Goal: Check status: Check status

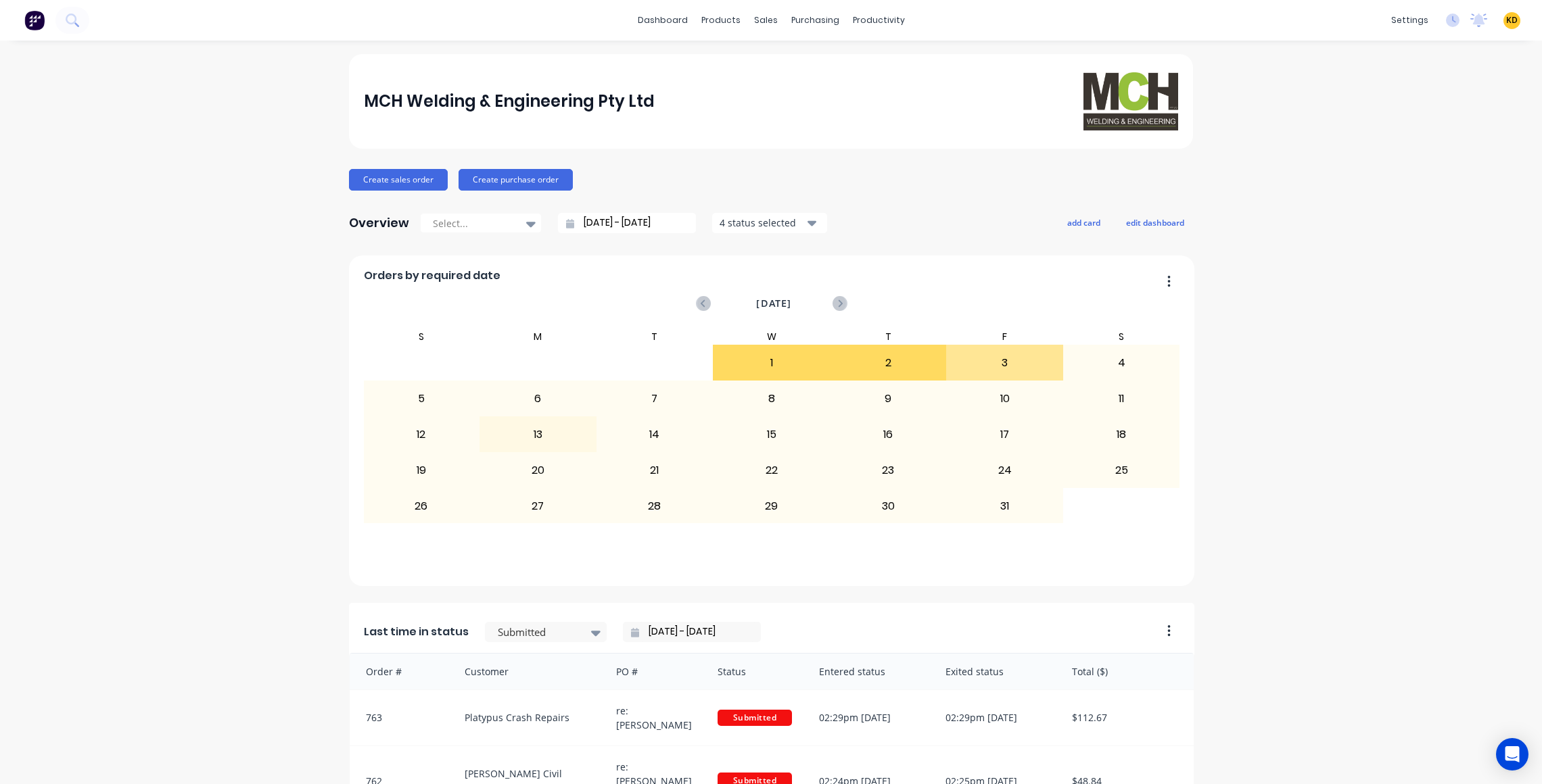
click at [81, 20] on button at bounding box center [73, 20] width 34 height 27
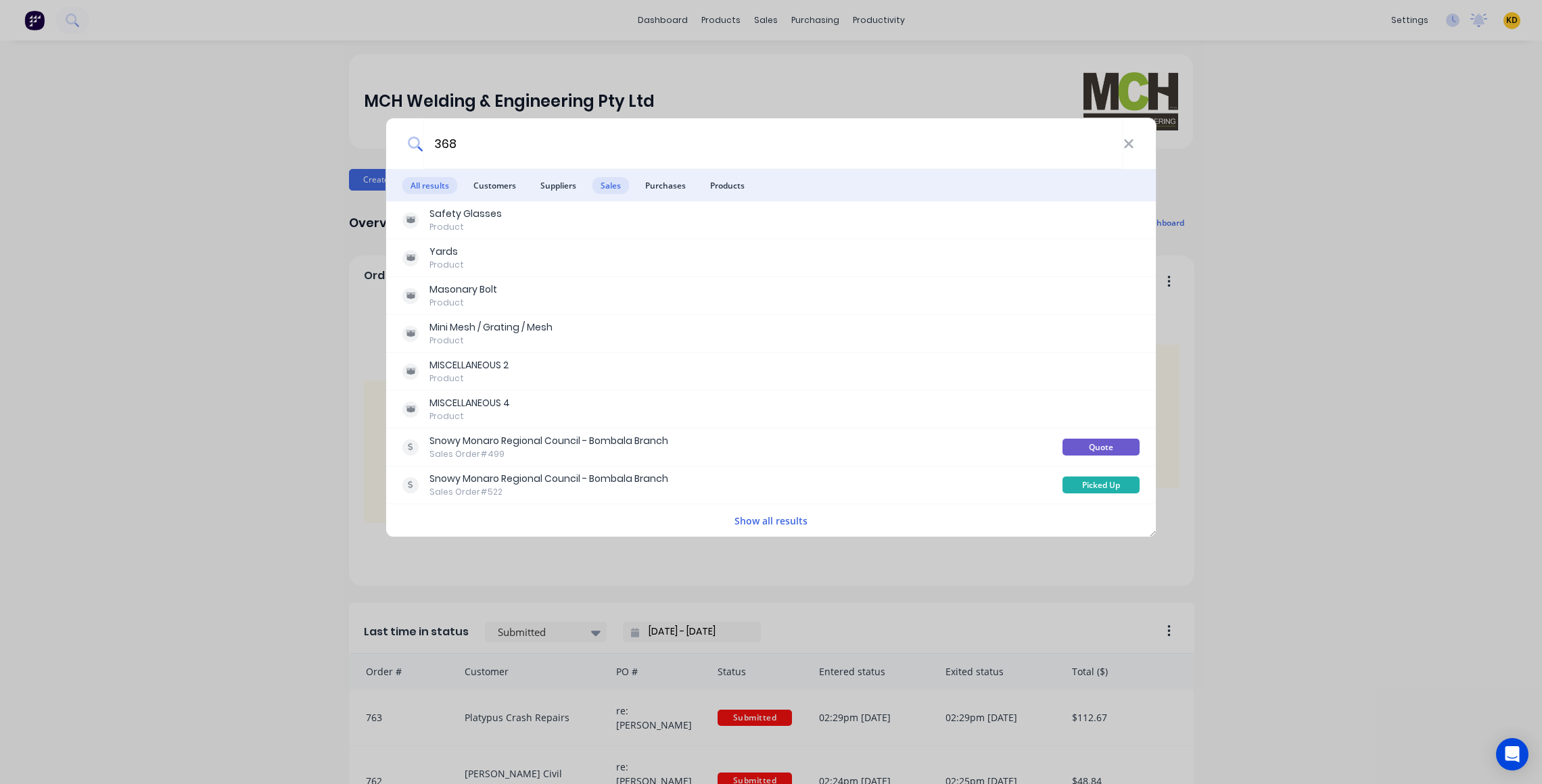
type input "368"
click at [607, 188] on span "Sales" at bounding box center [611, 185] width 37 height 17
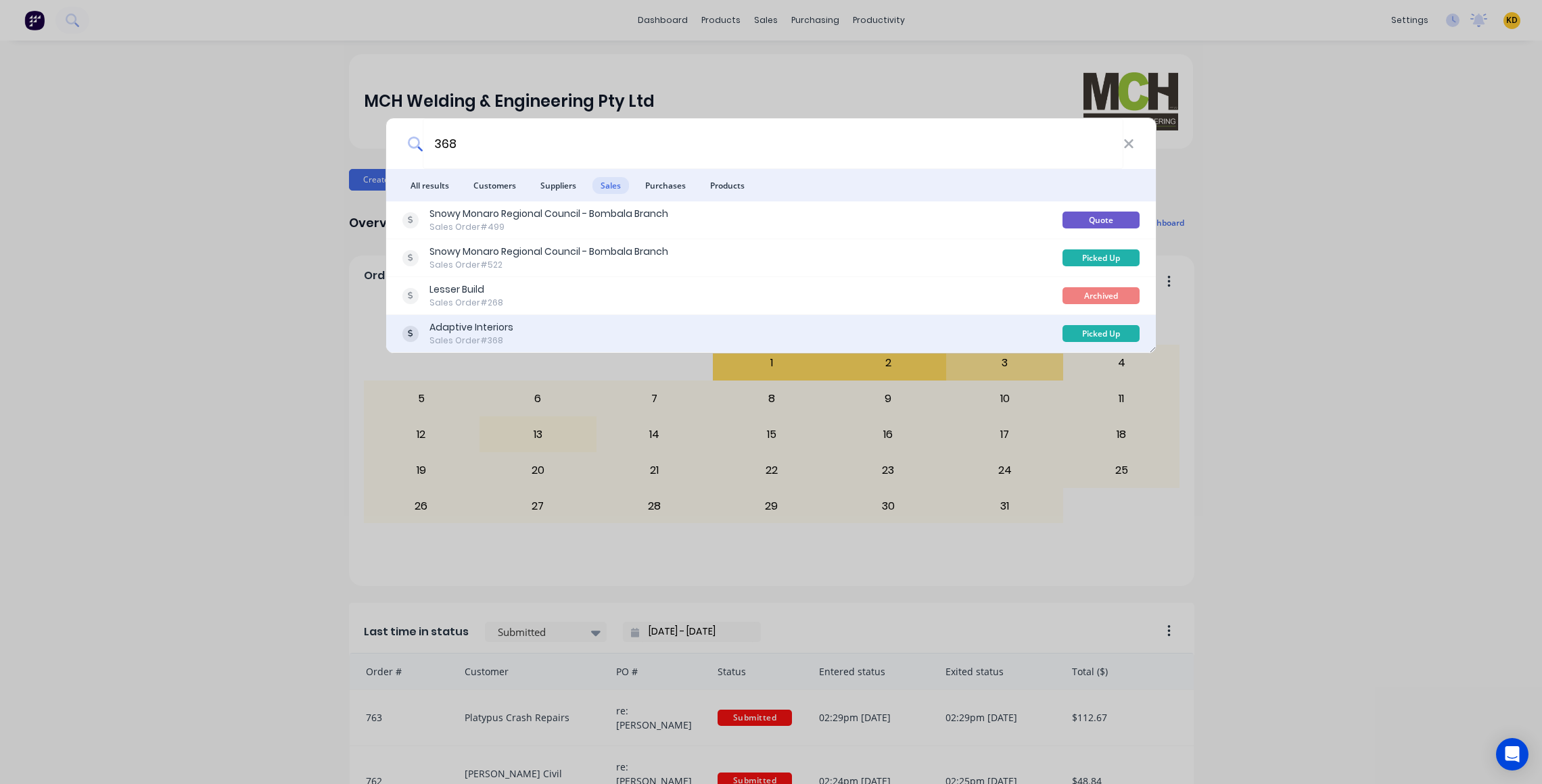
click at [607, 329] on div "Adaptive Interiors Sales Order #368" at bounding box center [733, 333] width 660 height 26
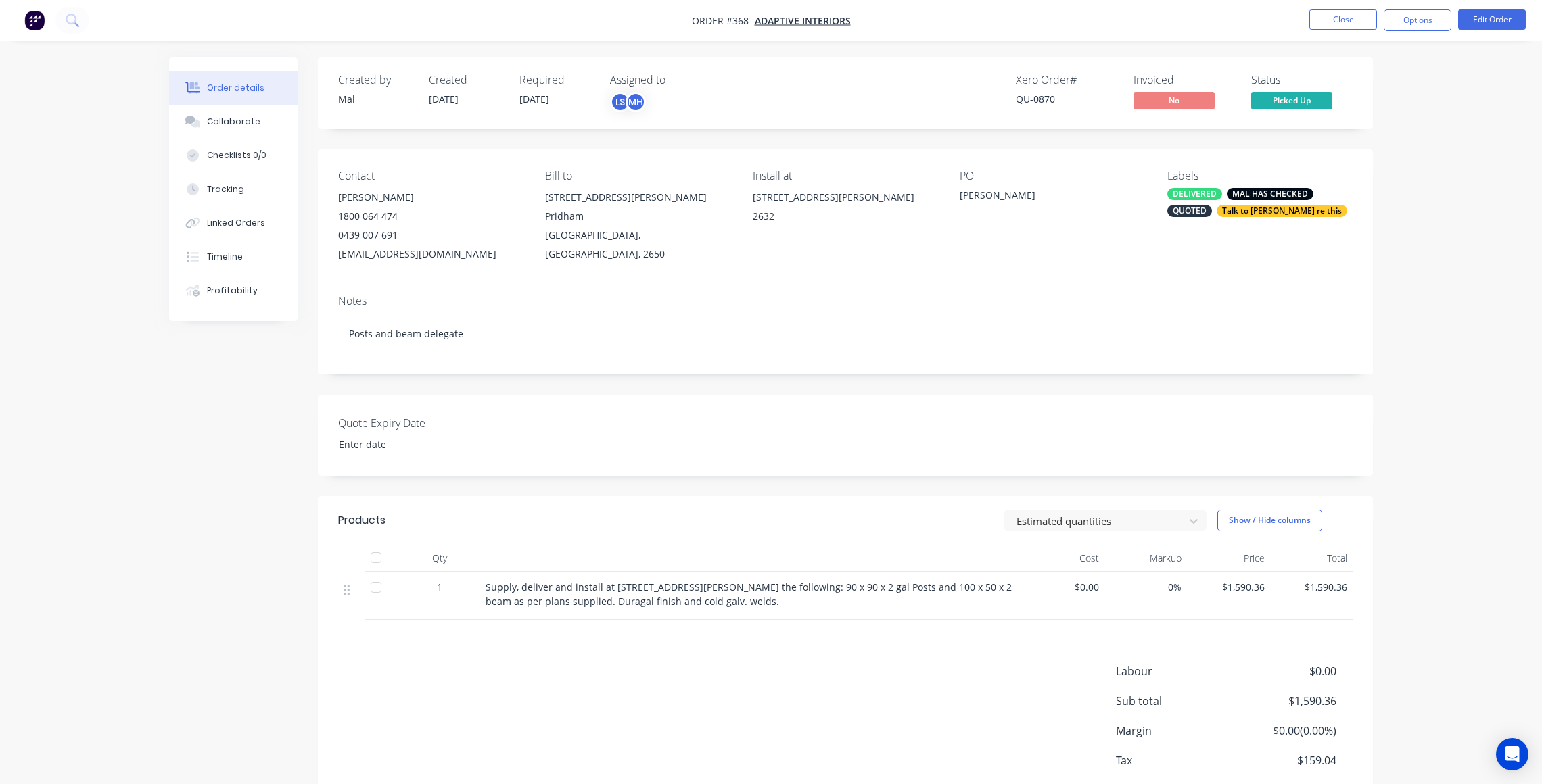
type input "11 September 2025"
click at [159, 553] on div "Order details Collaborate Checklists 0/0 Tracking Linked Orders Timeline Profit…" at bounding box center [766, 459] width 1231 height 803
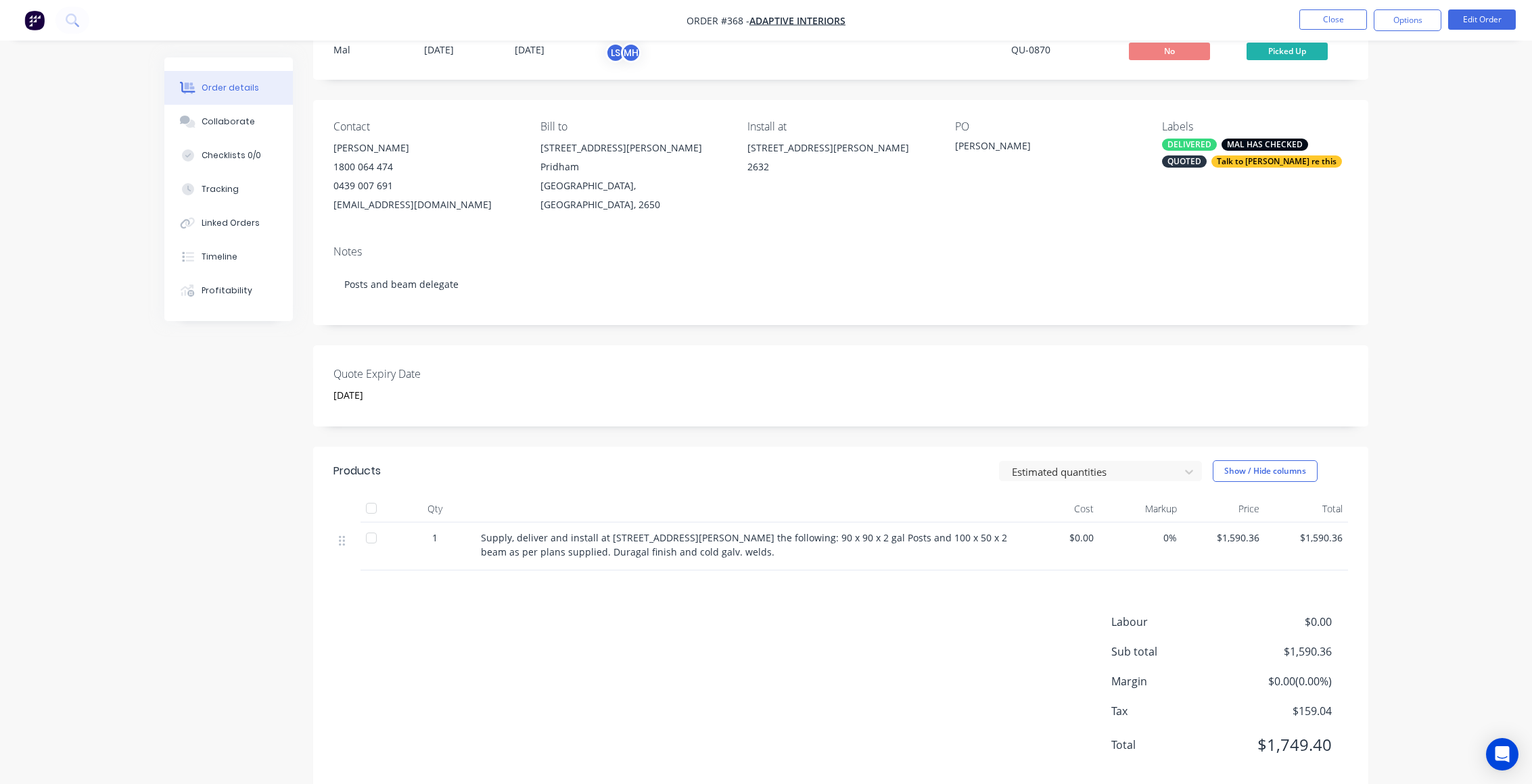
scroll to position [76, 0]
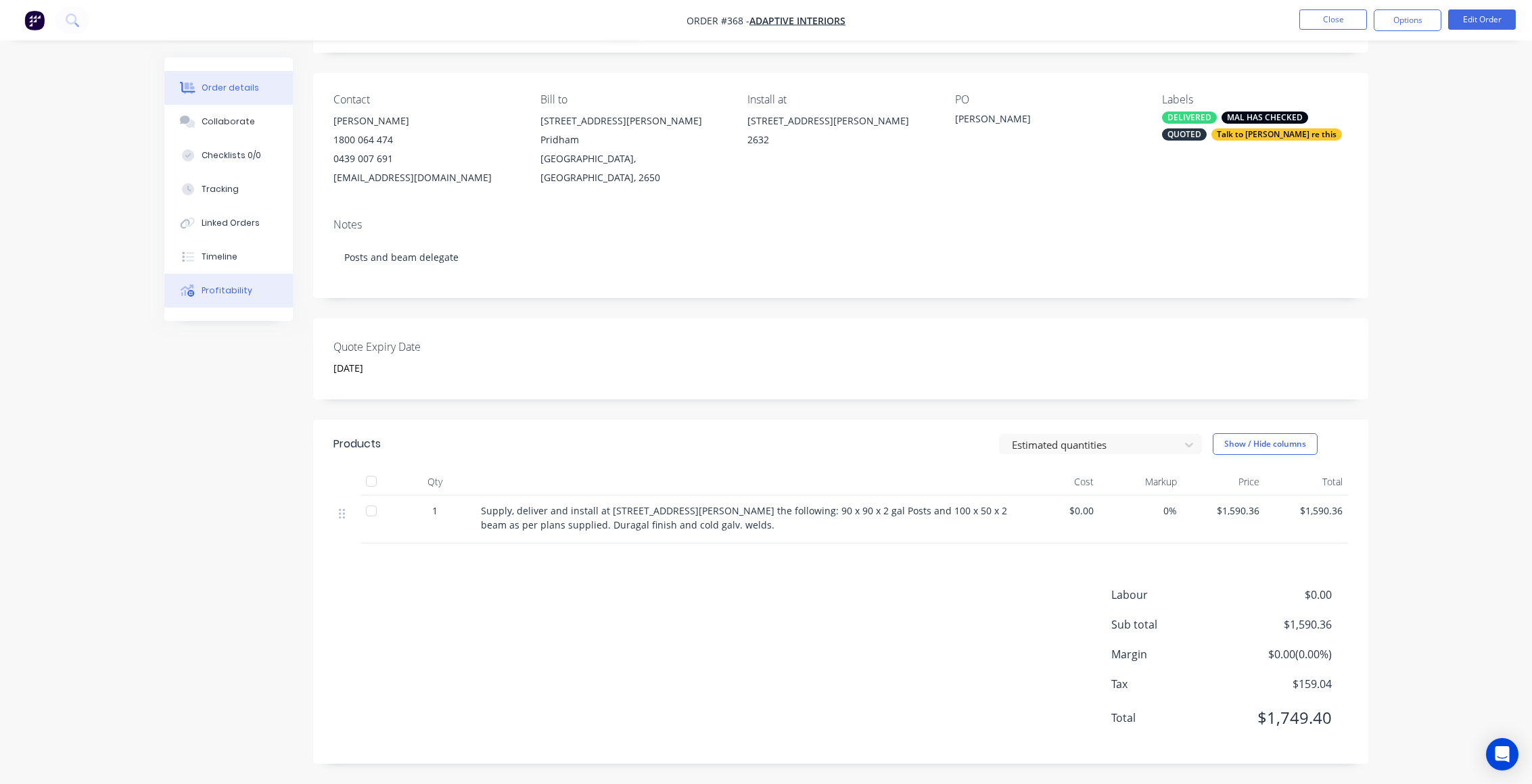
click at [219, 298] on button "Profitability" at bounding box center [229, 290] width 128 height 34
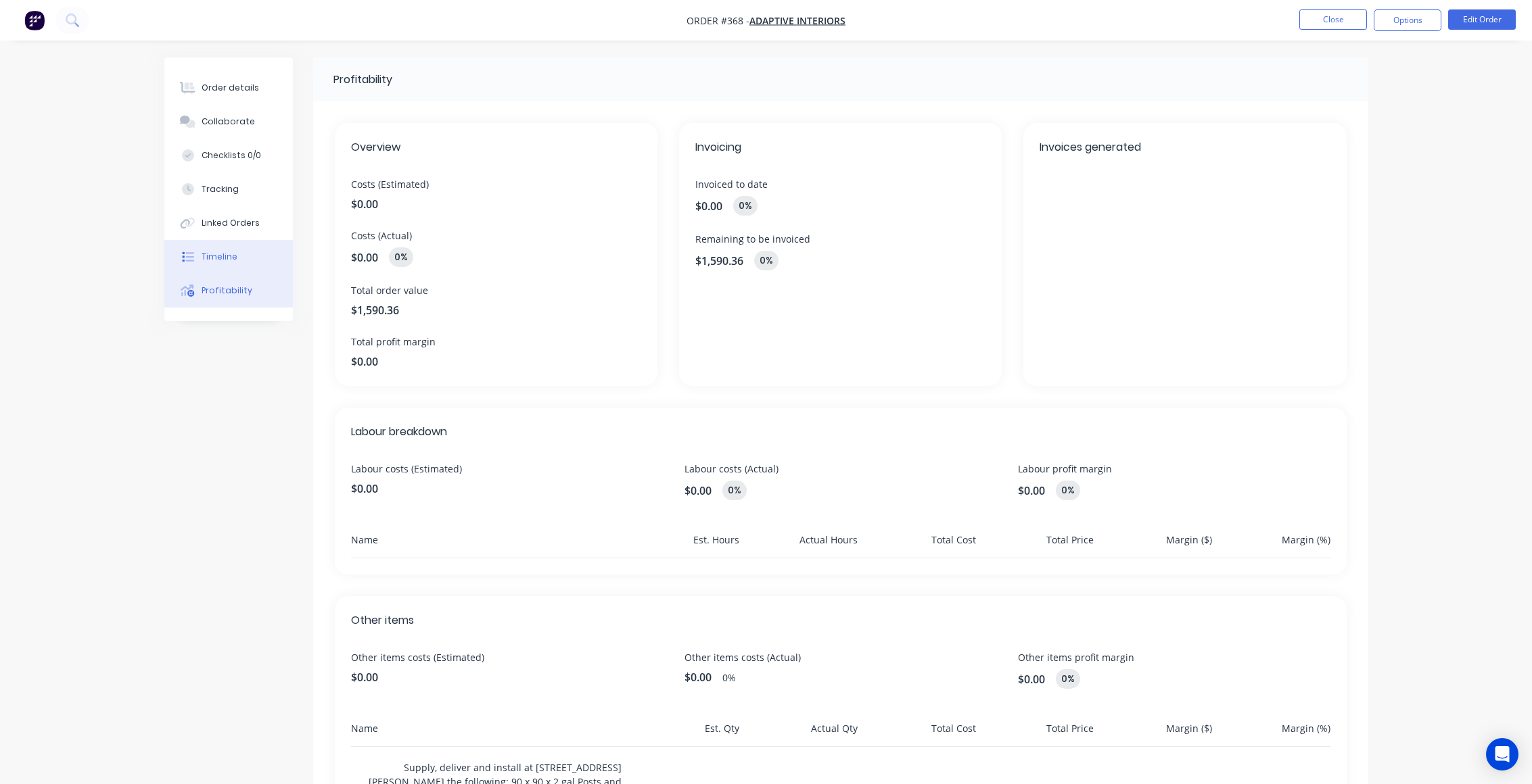
click at [229, 254] on div "Timeline" at bounding box center [219, 257] width 36 height 12
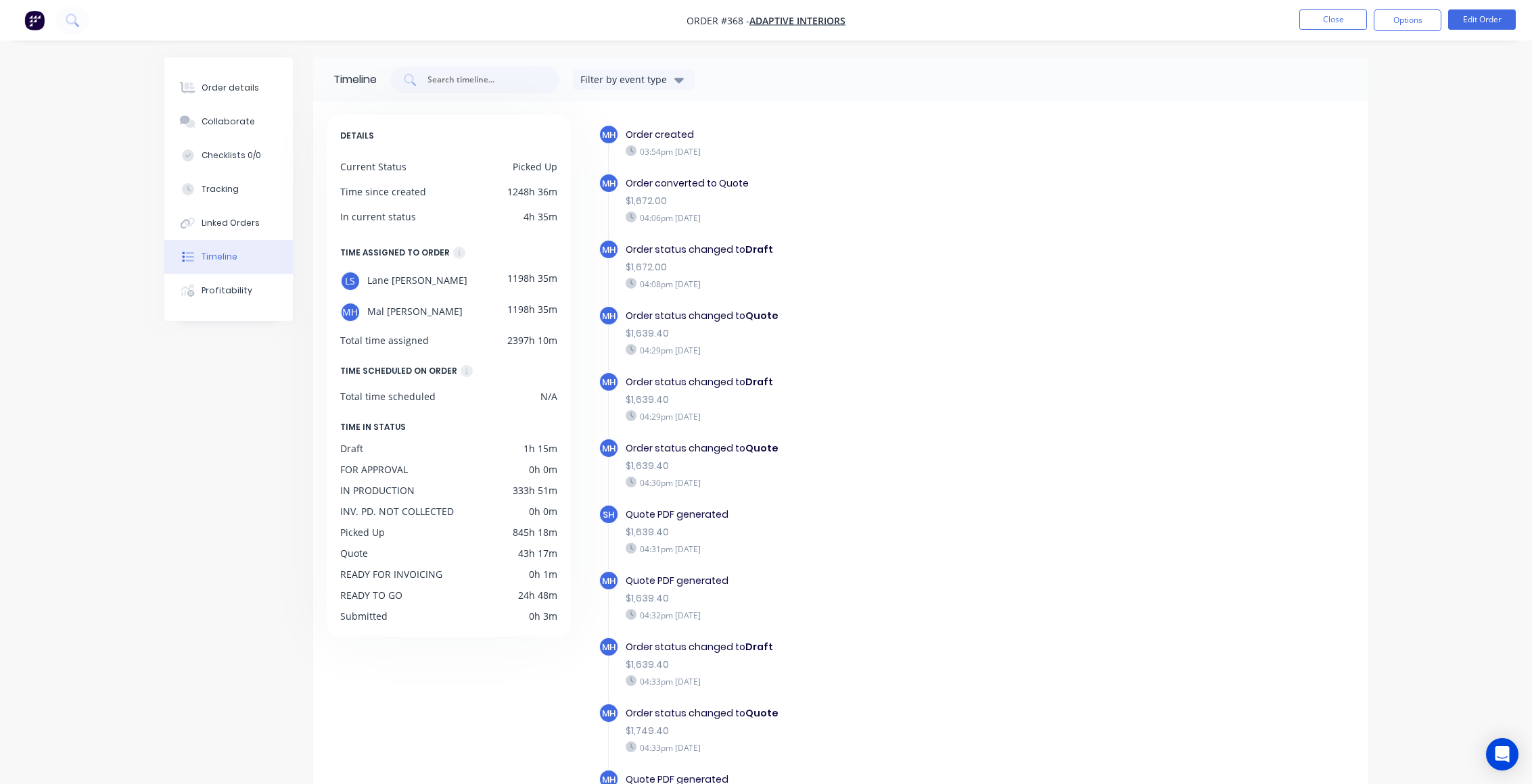
click at [874, 189] on div "Order converted to Quote" at bounding box center [860, 183] width 468 height 14
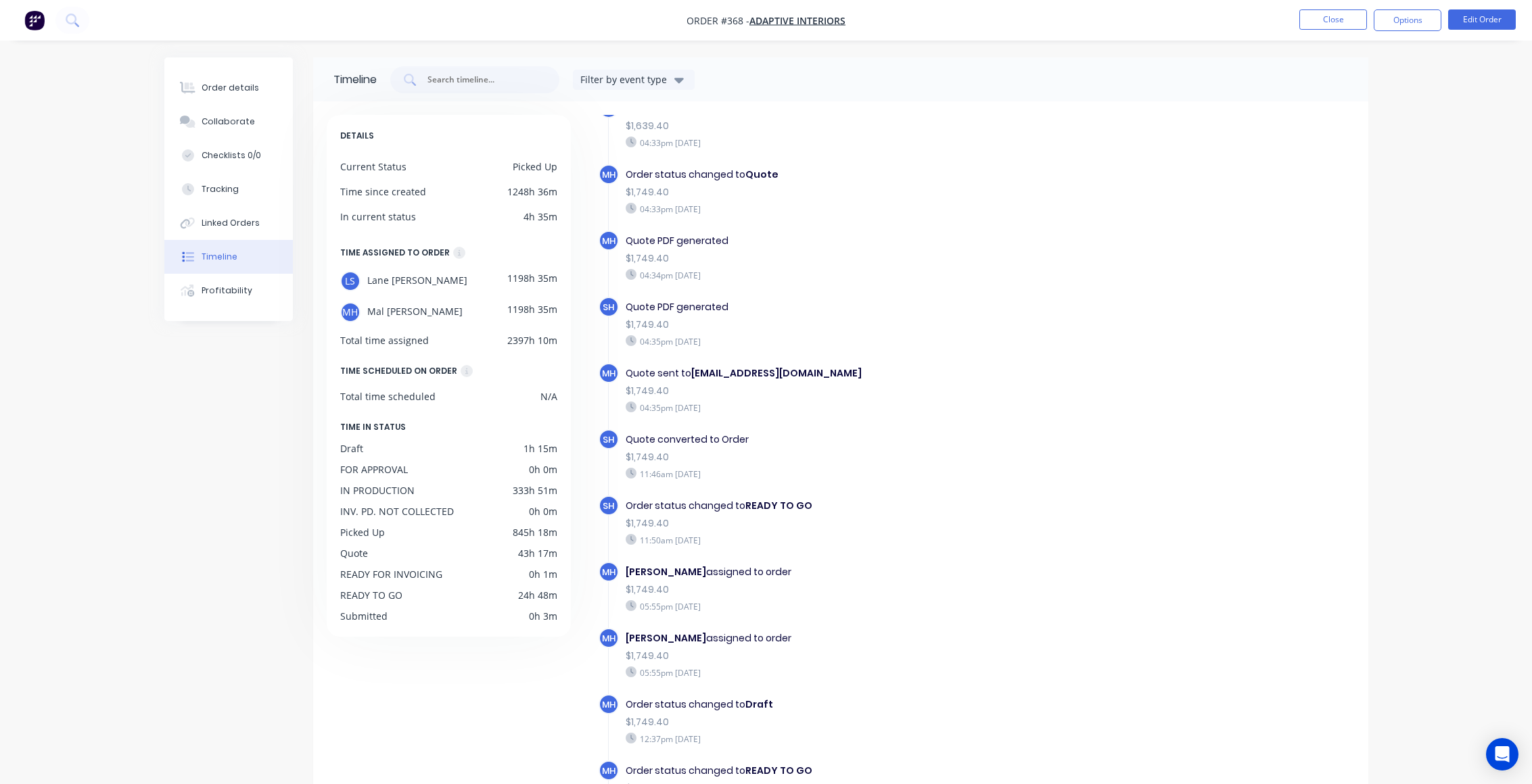
scroll to position [568, 0]
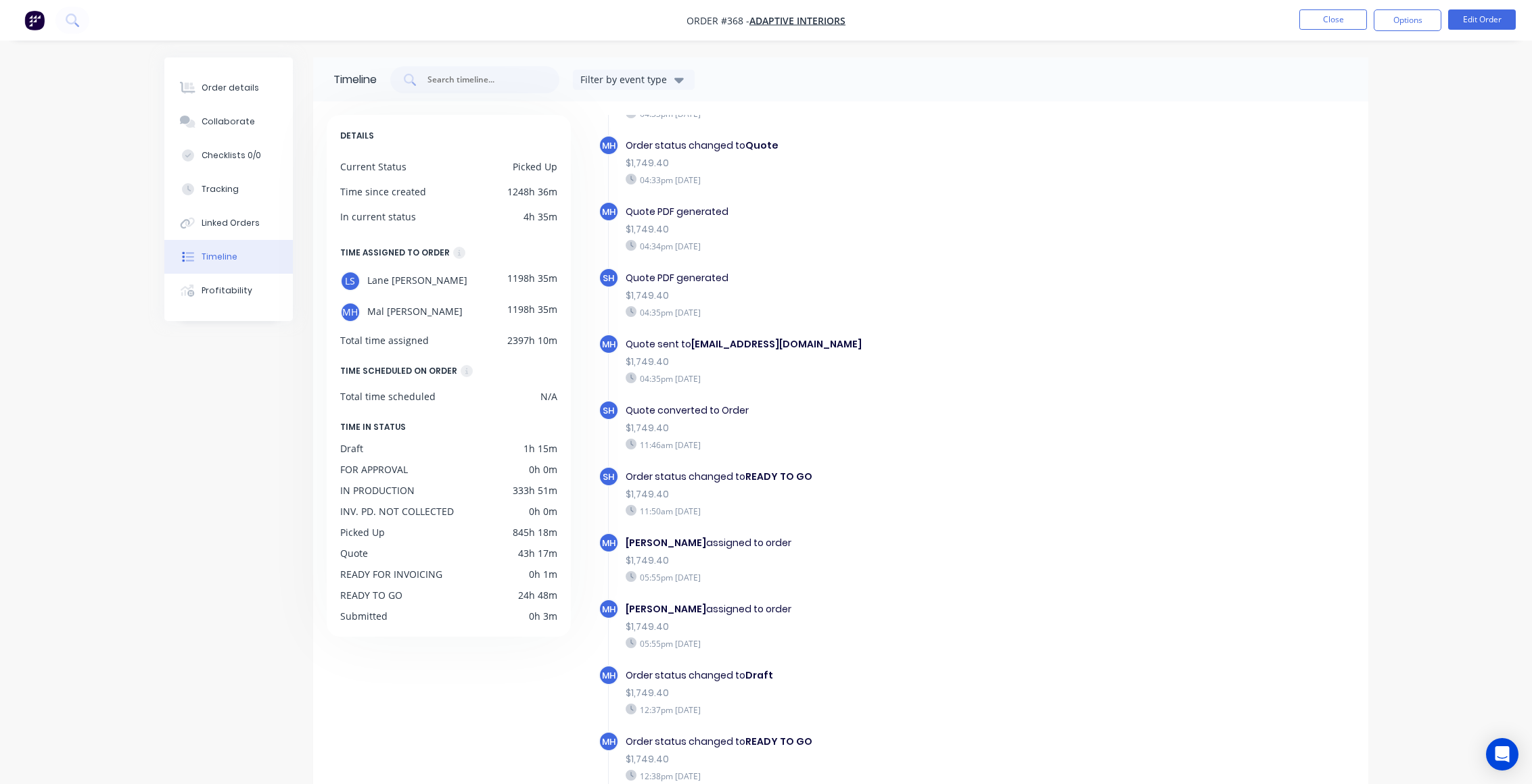
click at [885, 355] on div "$1,749.40" at bounding box center [860, 362] width 468 height 14
drag, startPoint x: 659, startPoint y: 419, endPoint x: 830, endPoint y: 429, distance: 171.3
click at [830, 429] on div "Quote converted to Order $1,749.40 11:46am Wednesday 13/08/25" at bounding box center [859, 427] width 482 height 54
click at [954, 442] on div "11:46am Wednesday 13/08/25" at bounding box center [860, 444] width 468 height 12
drag, startPoint x: 626, startPoint y: 410, endPoint x: 800, endPoint y: 414, distance: 174.0
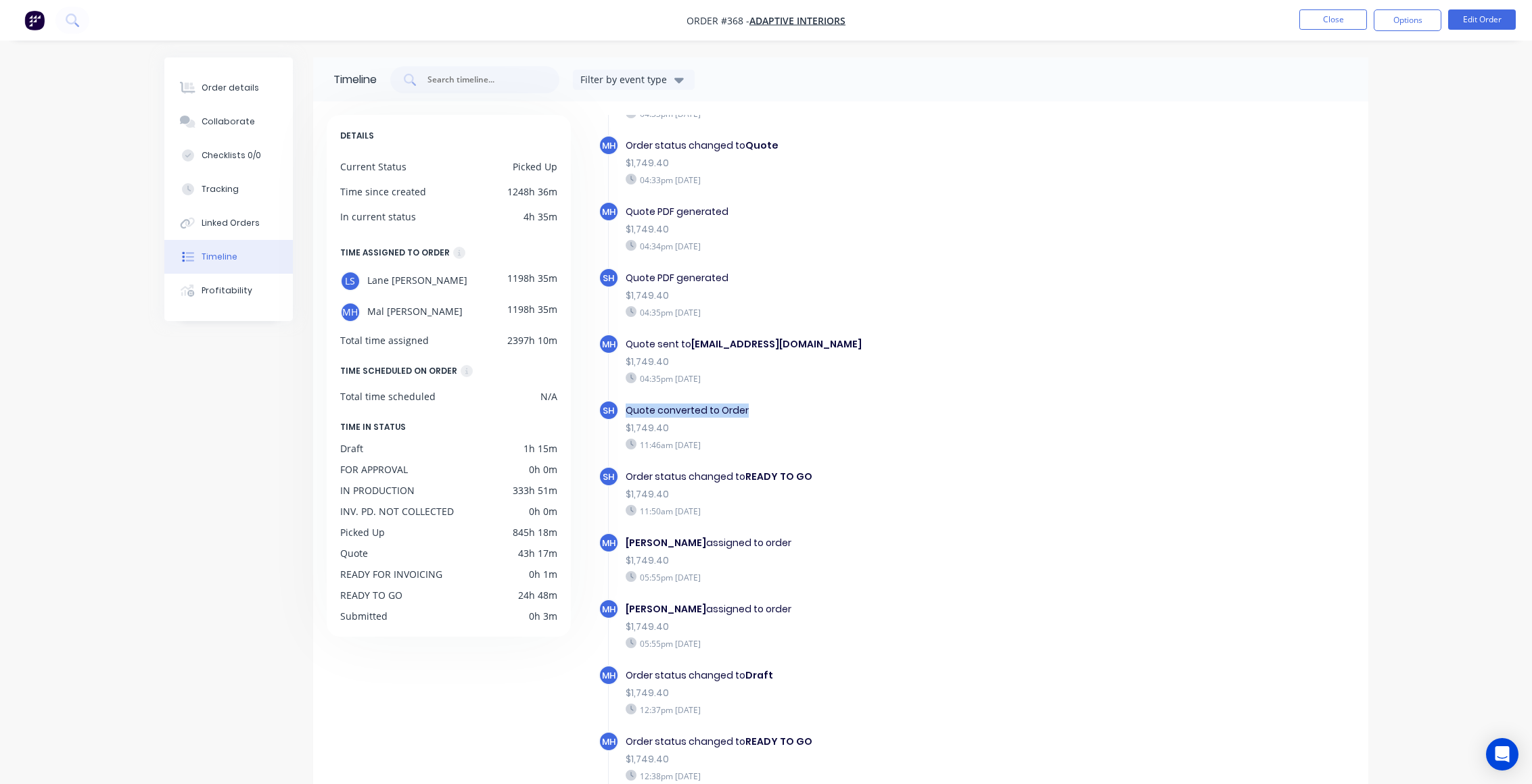
click at [800, 414] on div "Quote converted to Order" at bounding box center [860, 410] width 468 height 14
click at [893, 388] on div "MH Quote sent to gm@adaptiveinteriors.com.au $1,749.40 04:35pm Monday 11/08/25" at bounding box center [866, 367] width 535 height 66
click at [952, 448] on div "11:46am Wednesday 13/08/25" at bounding box center [860, 444] width 468 height 12
click at [870, 411] on div "Quote converted to Order" at bounding box center [860, 410] width 468 height 14
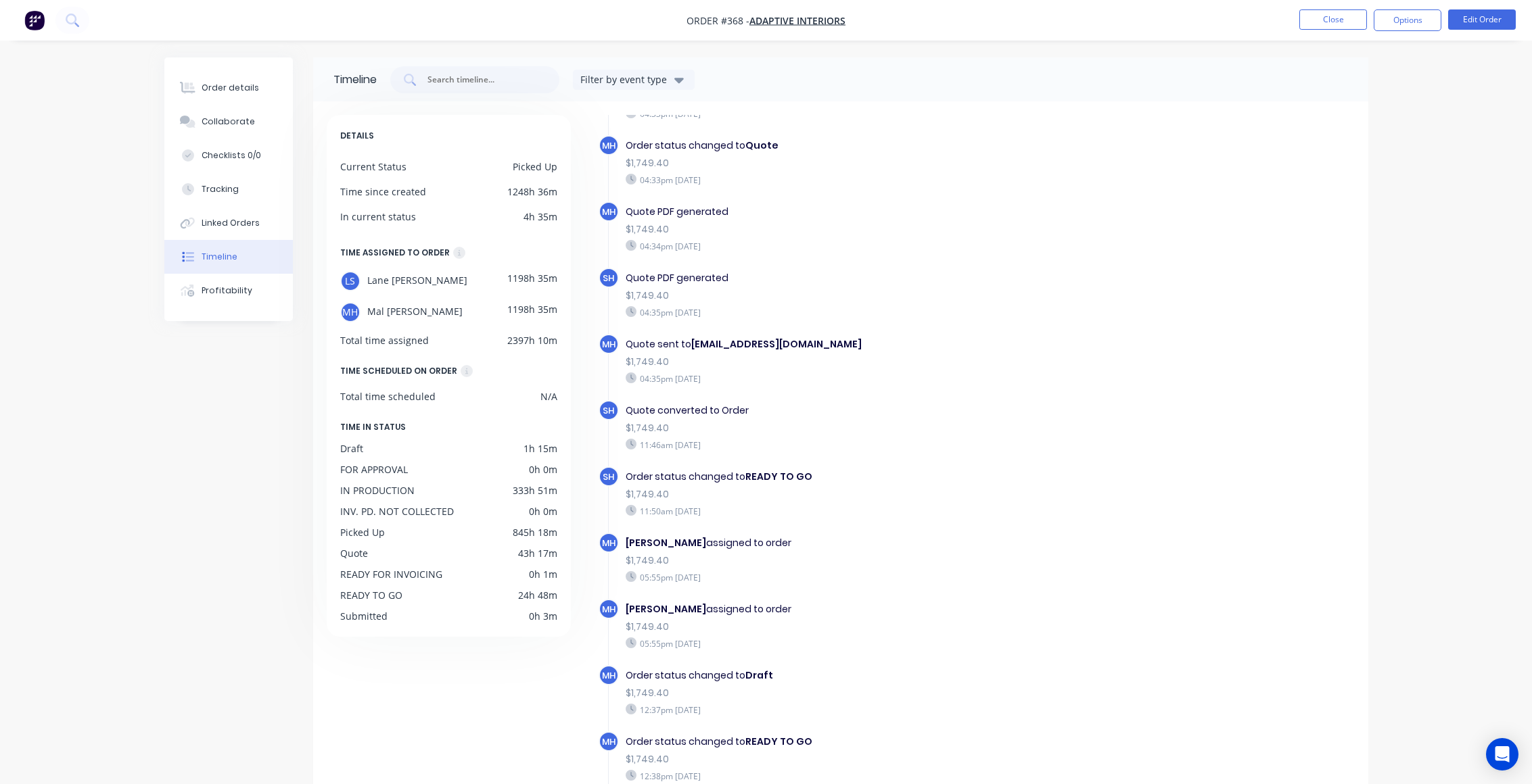
click at [1442, 322] on div "Order details Collaborate Checklists 0/0 Tracking Linked Orders Timeline Profit…" at bounding box center [766, 440] width 1532 height 881
click at [1171, 279] on div "MH Order created 03:54pm Monday 11/08/25 MH Order converted to Quote $1,672.00 …" at bounding box center [977, 724] width 756 height 2335
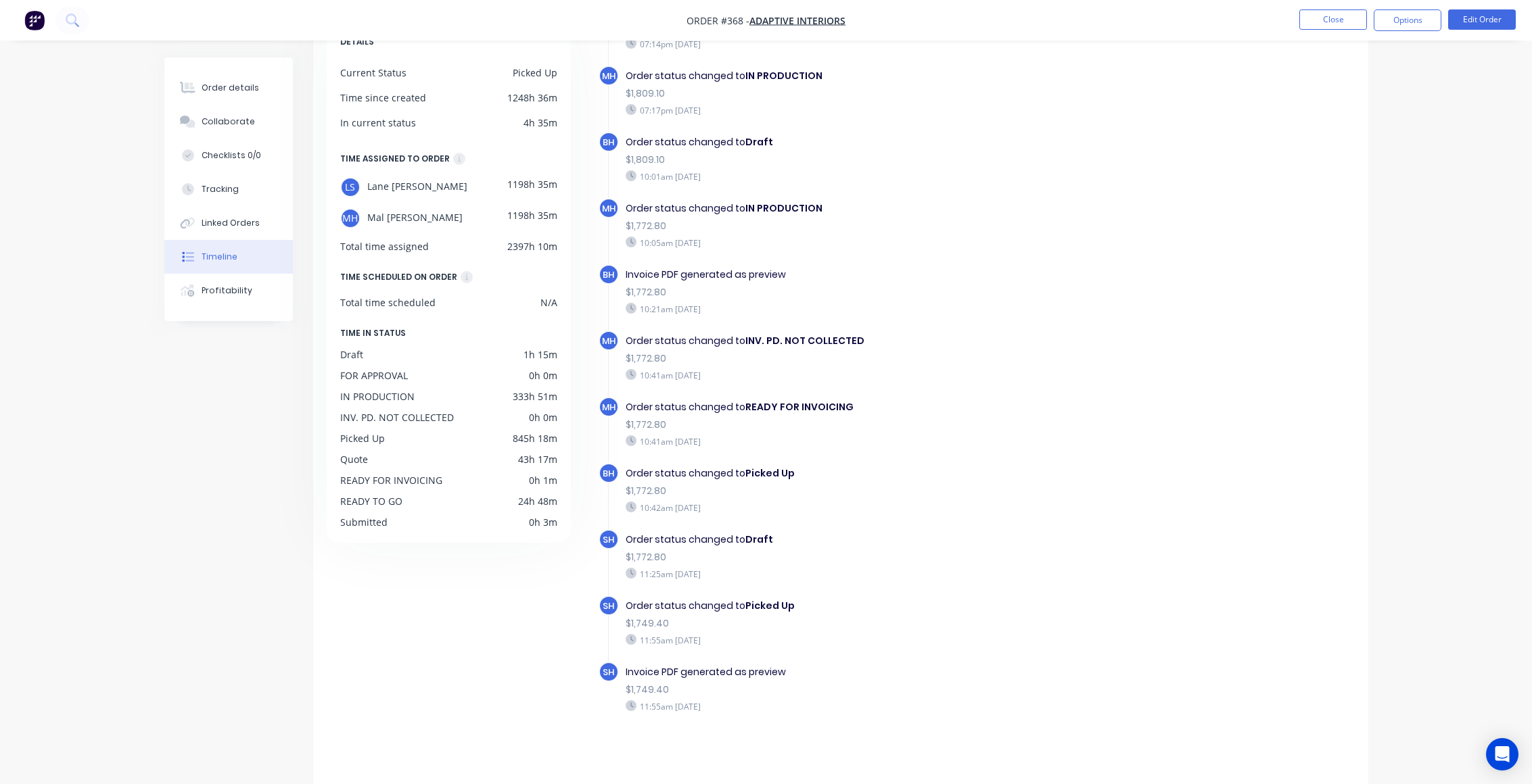
scroll to position [96, 0]
click at [1124, 453] on div "MH Order status changed to READY FOR INVOICING $1,772.80 10:41am Thursday 28/08…" at bounding box center [866, 428] width 535 height 66
click at [1408, 319] on div "Order details Collaborate Checklists 0/0 Tracking Linked Orders Timeline Profit…" at bounding box center [766, 344] width 1532 height 881
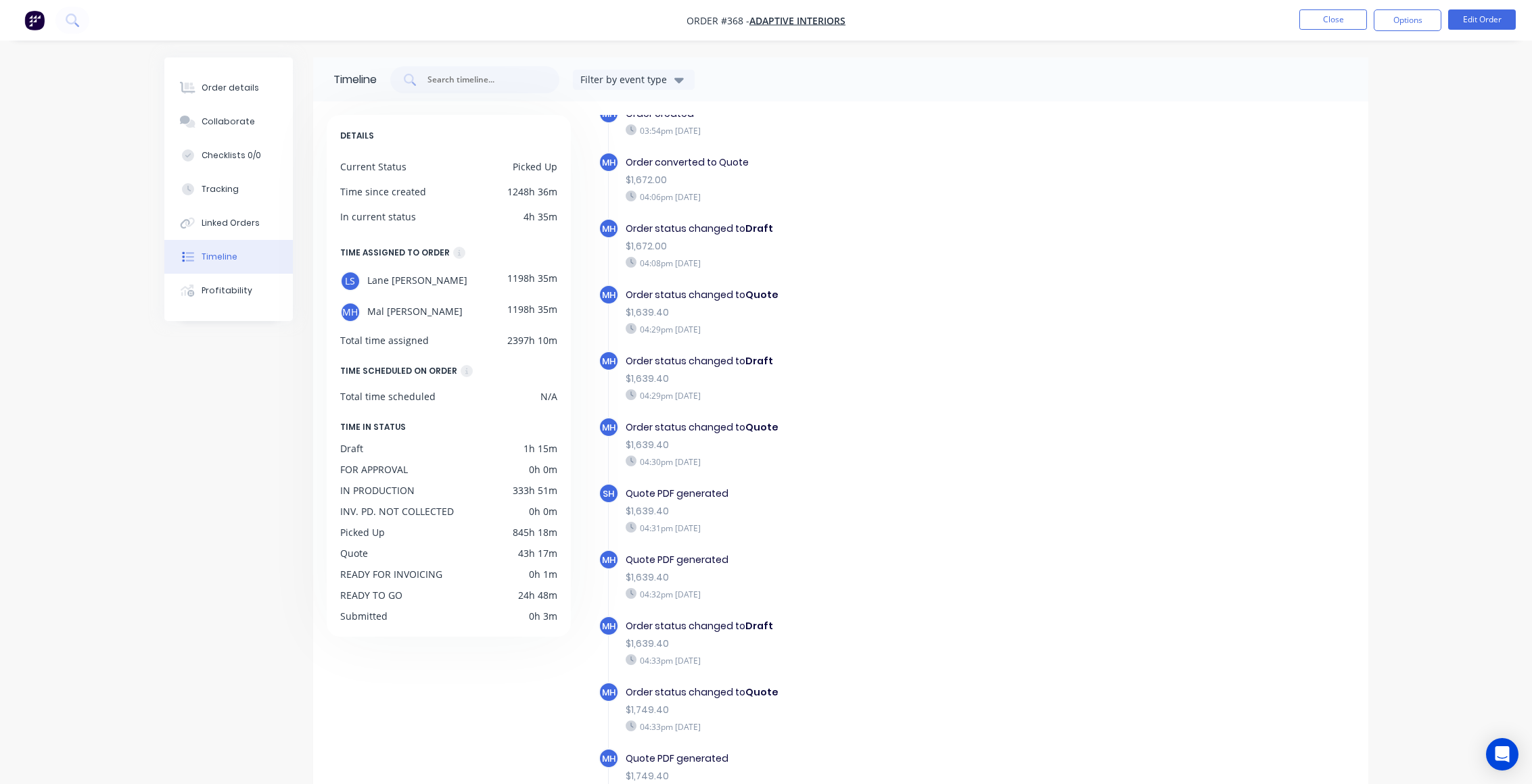
scroll to position [0, 0]
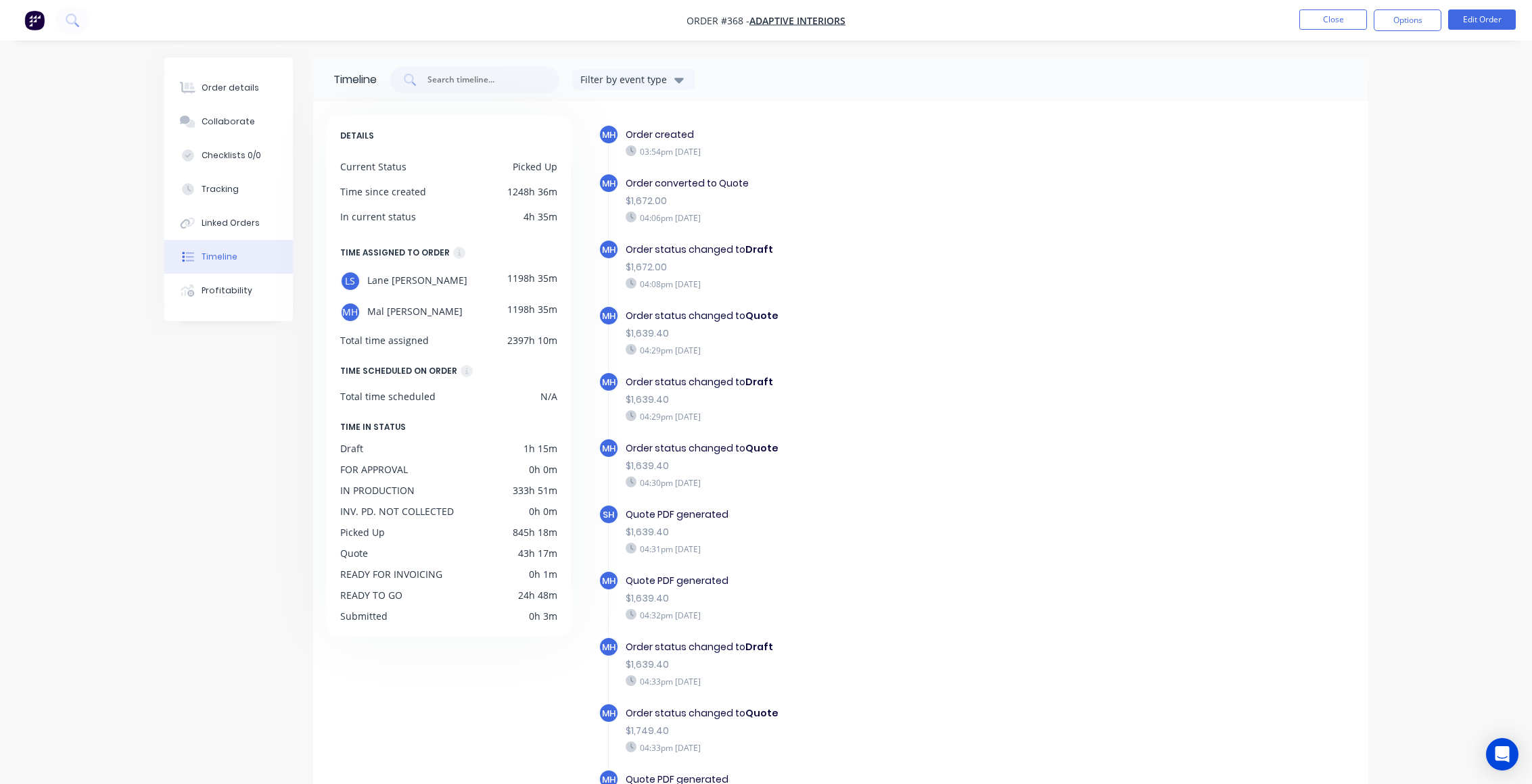
click at [1449, 152] on div "Order details Collaborate Checklists 0/0 Tracking Linked Orders Timeline Profit…" at bounding box center [766, 440] width 1532 height 881
click at [1007, 333] on div "$1,639.40" at bounding box center [860, 333] width 468 height 14
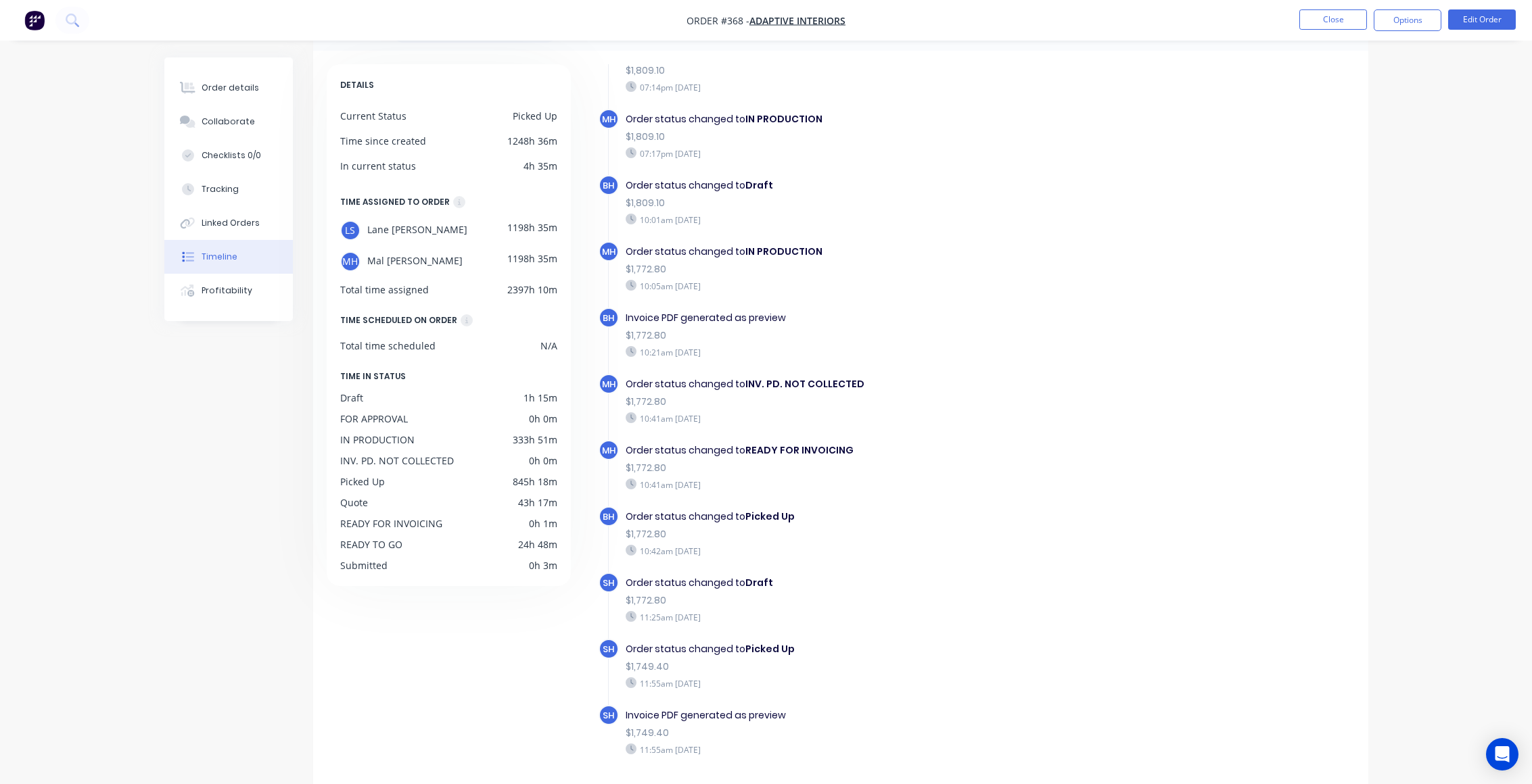
scroll to position [96, 0]
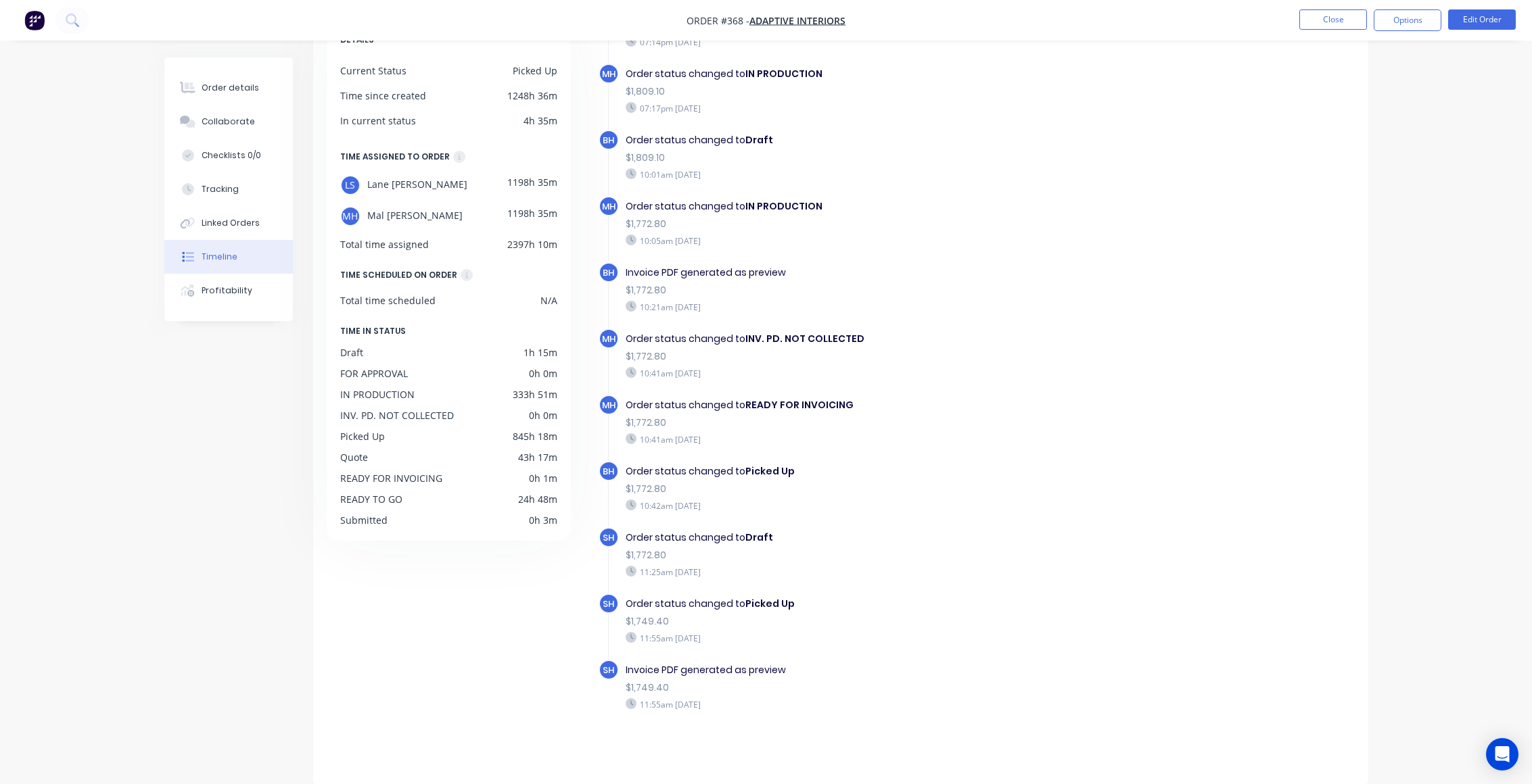
click at [1064, 448] on div "MH Order status changed to READY FOR INVOICING $1,772.80 10:41am Thursday 28/08…" at bounding box center [866, 428] width 535 height 66
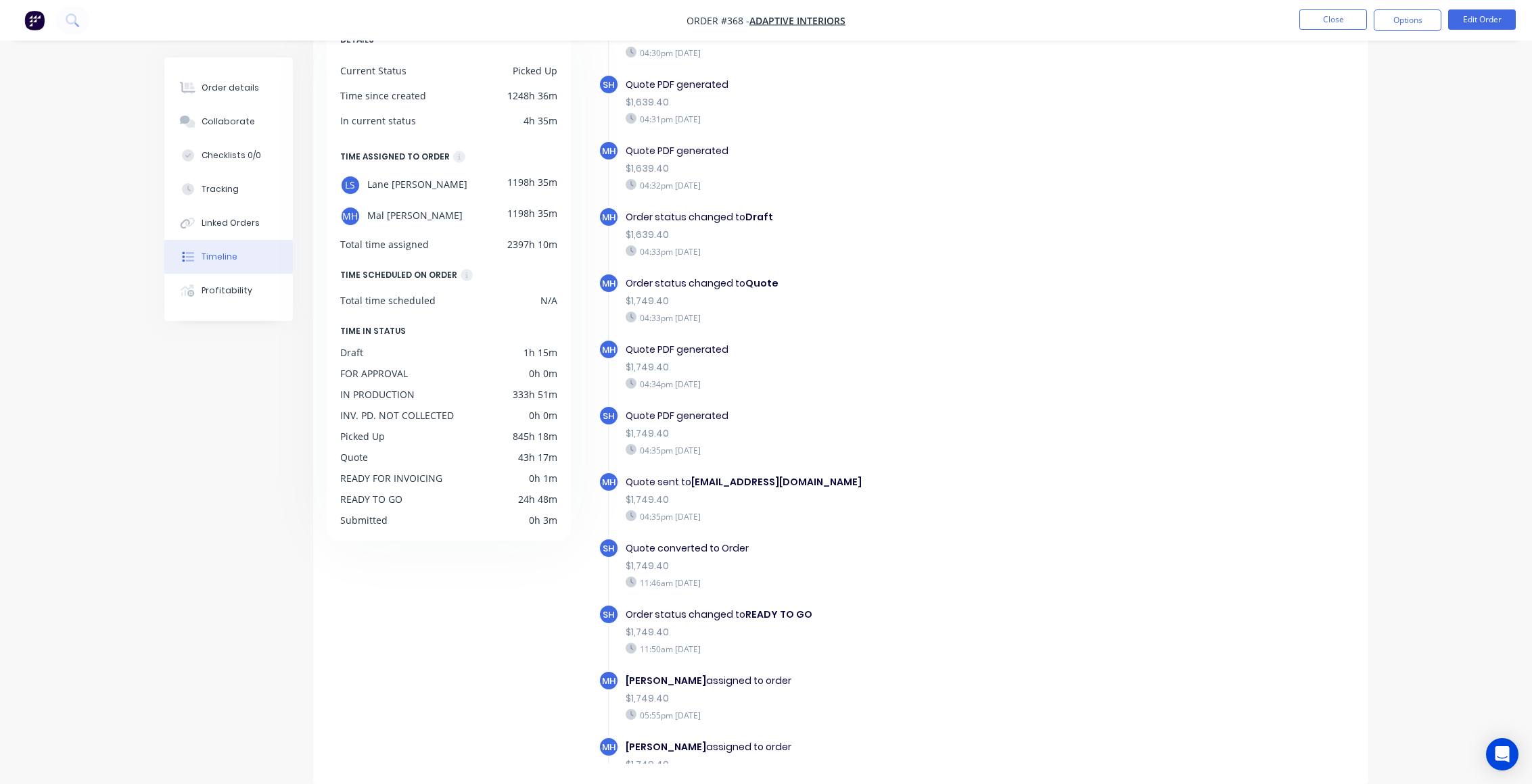
scroll to position [0, 0]
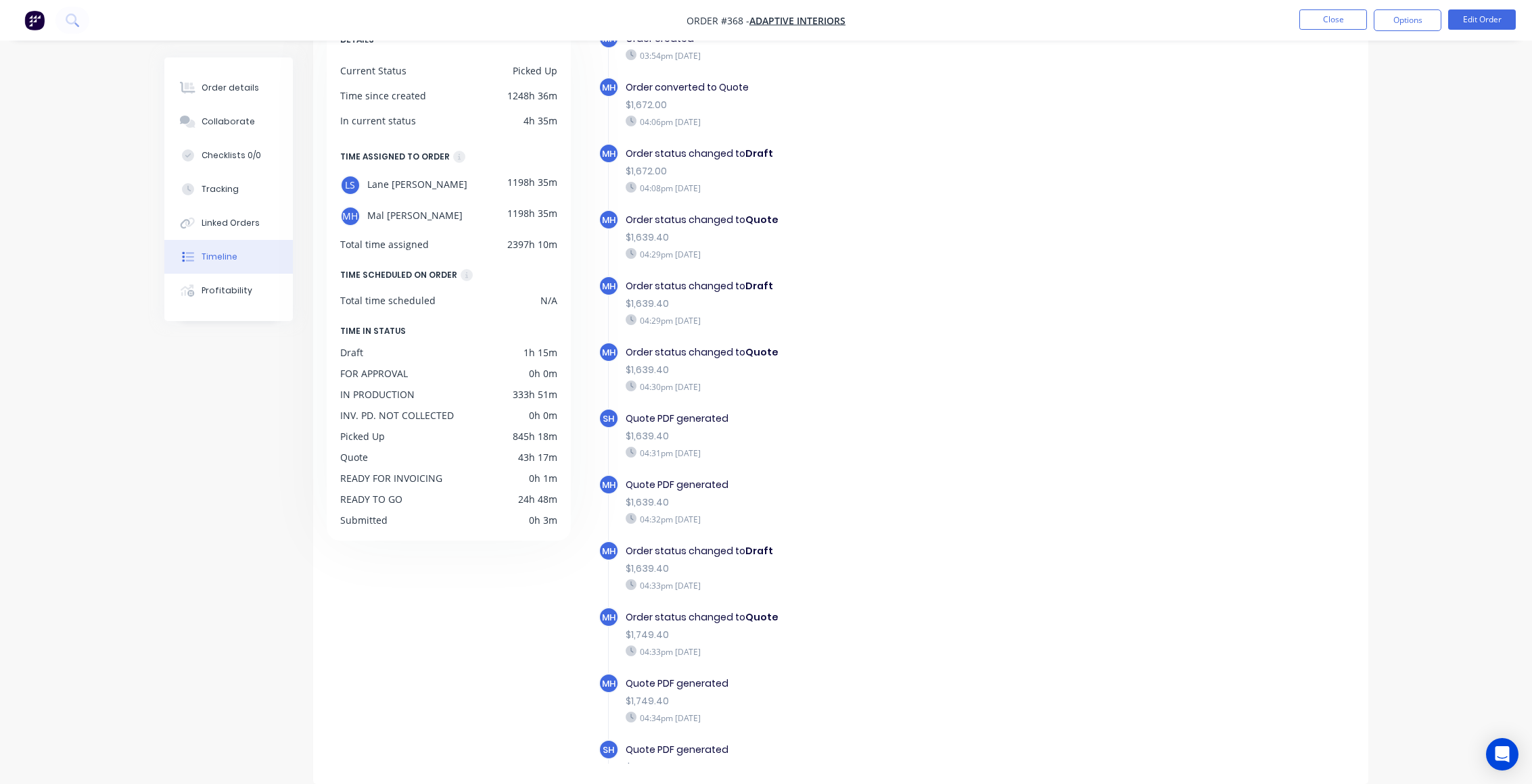
click at [1028, 302] on div "$1,639.40" at bounding box center [860, 304] width 468 height 14
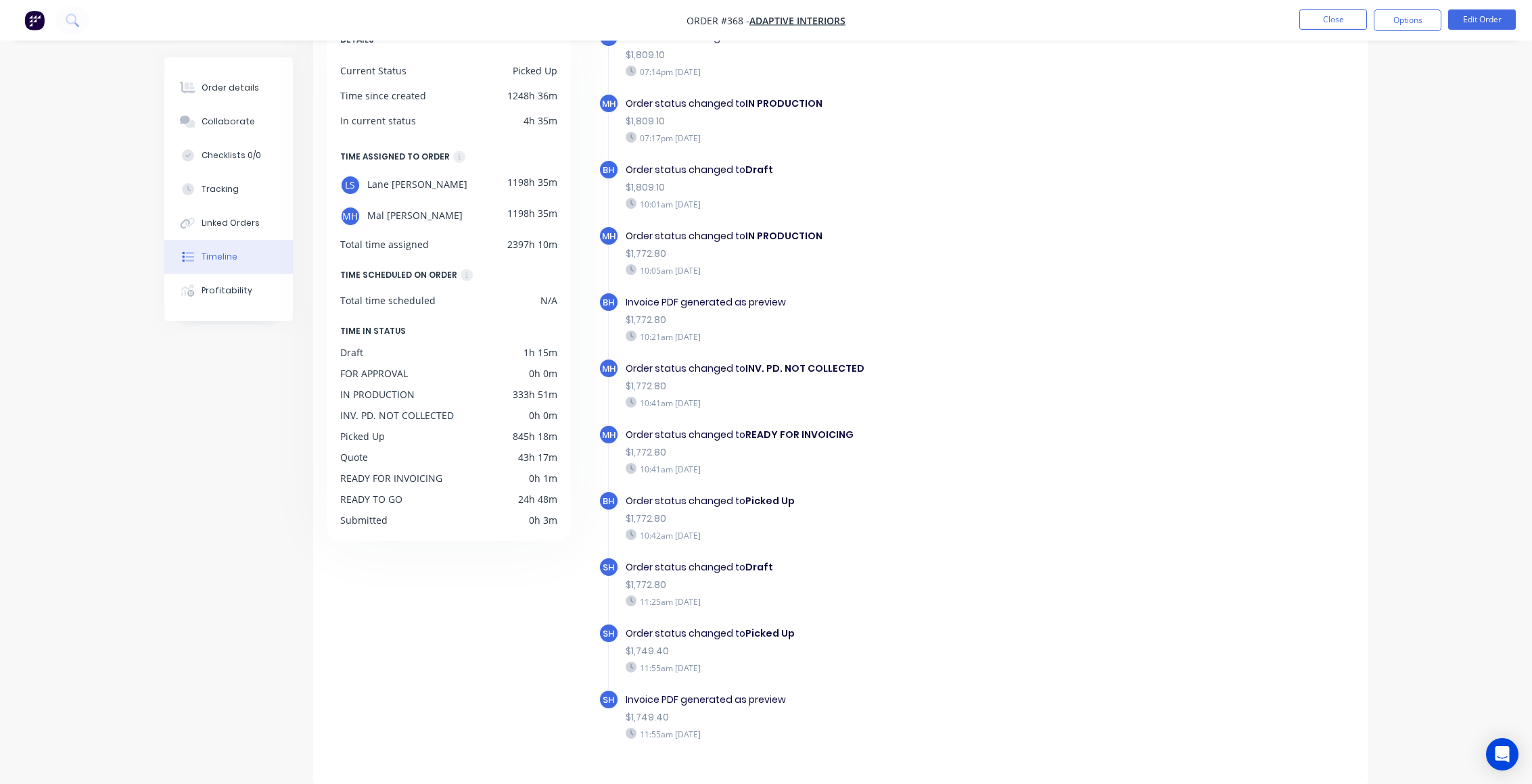
scroll to position [1604, 0]
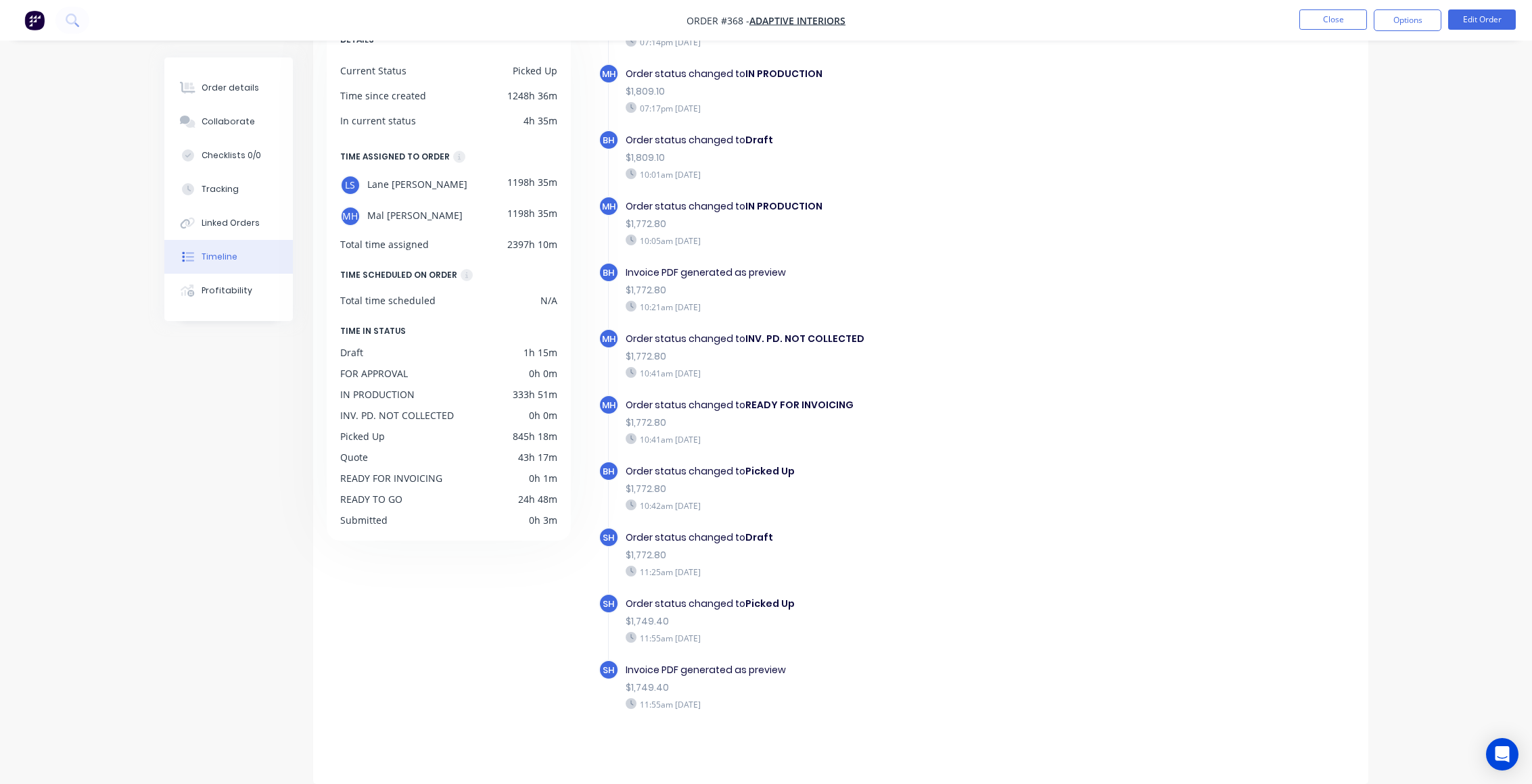
click at [1440, 217] on div "Order details Collaborate Checklists 0/0 Tracking Linked Orders Timeline Profit…" at bounding box center [766, 344] width 1532 height 881
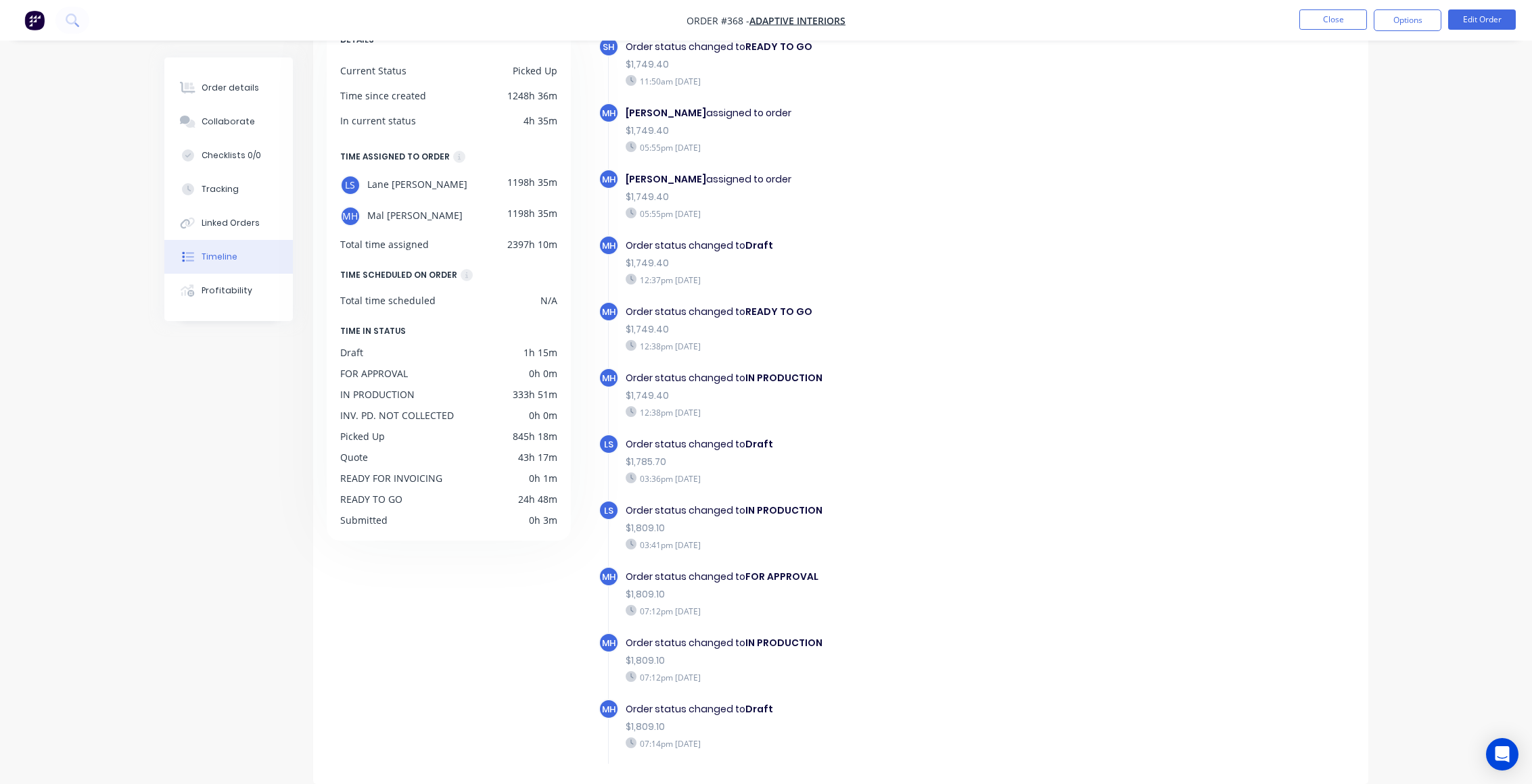
scroll to position [874, 0]
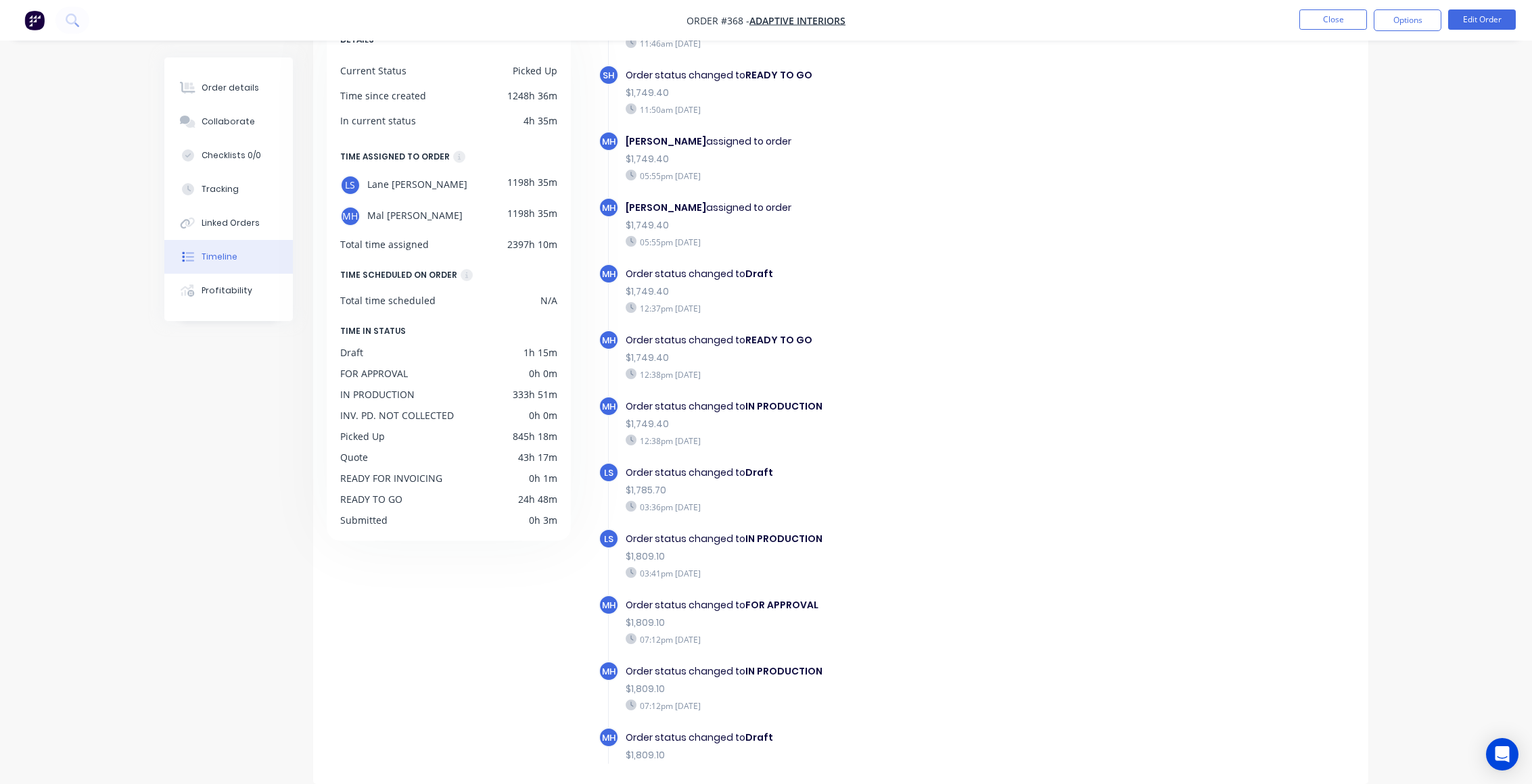
click at [1172, 306] on div "MH Order created 03:54pm Monday 11/08/25 MH Order converted to Quote $1,672.00 …" at bounding box center [977, 322] width 756 height 2335
click at [837, 255] on div "MH Lane Stevenson assigned to order $1,749.40 05:55pm Wednesday 13/08/25" at bounding box center [866, 231] width 535 height 66
click at [850, 220] on div "$1,749.40" at bounding box center [860, 226] width 468 height 14
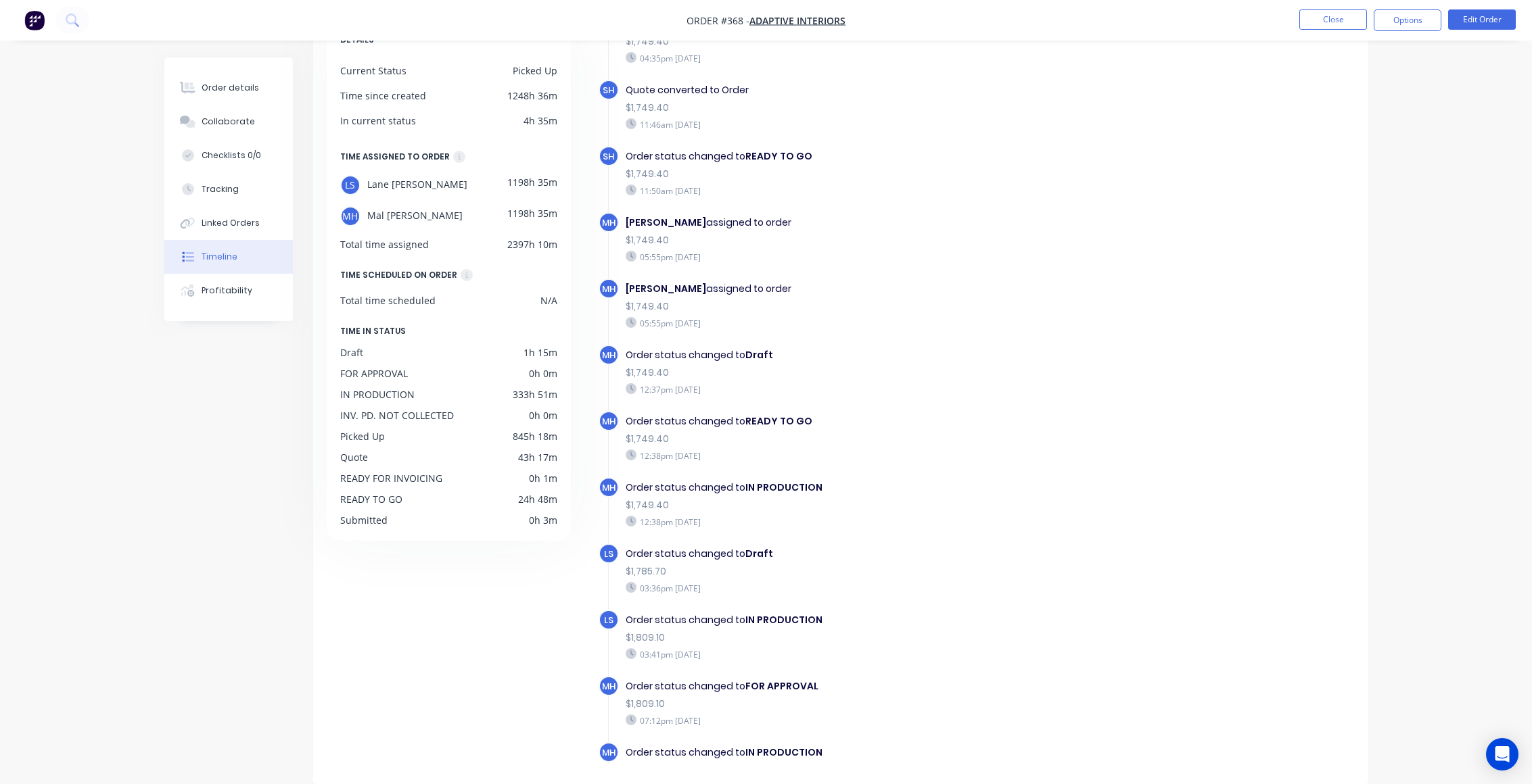
click at [1059, 207] on div "SH Order status changed to READY TO GO $1,749.40 11:50am Wednesday 13/08/25" at bounding box center [866, 179] width 535 height 66
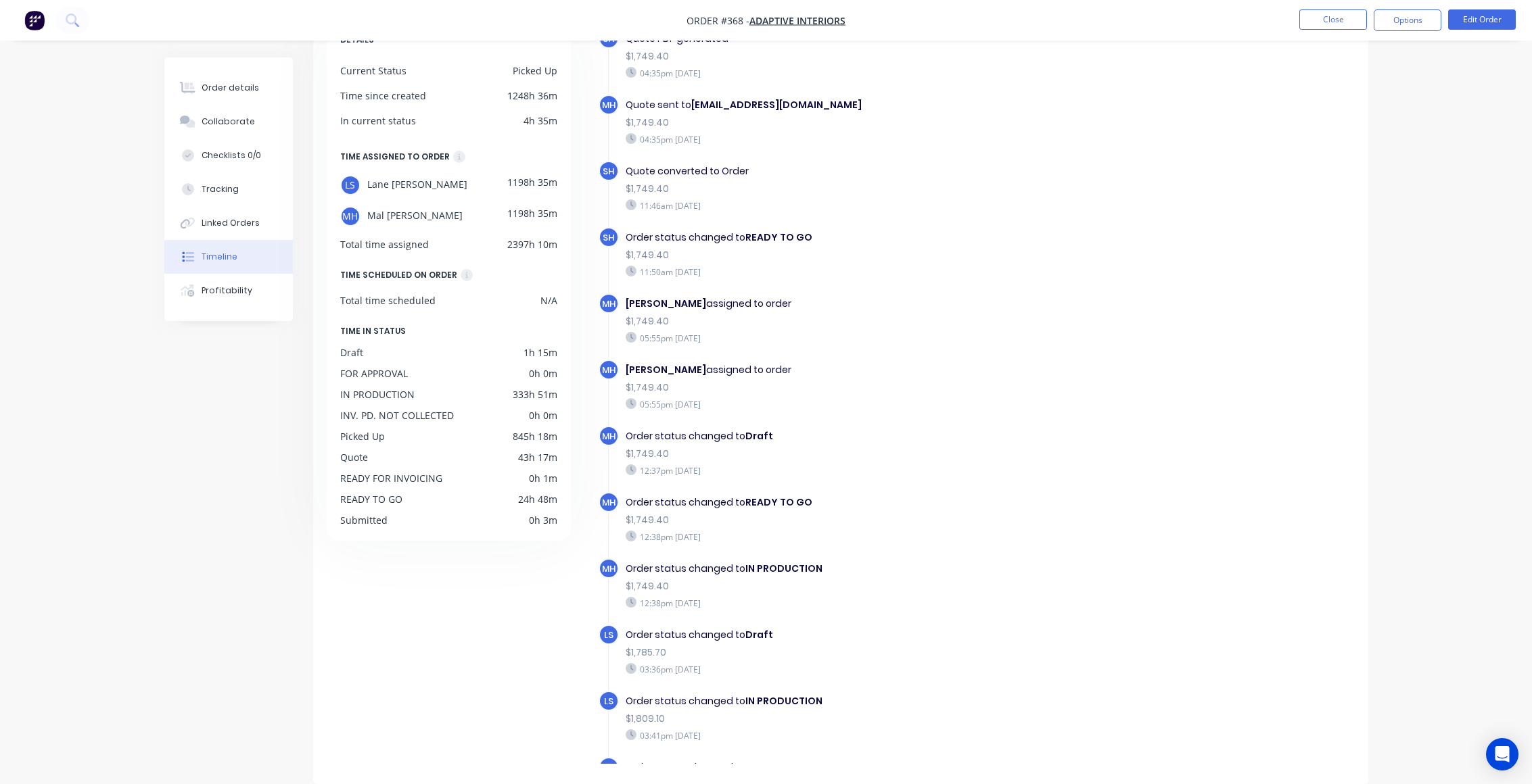
click at [1063, 206] on div "11:46am Wednesday 13/08/25" at bounding box center [860, 205] width 468 height 12
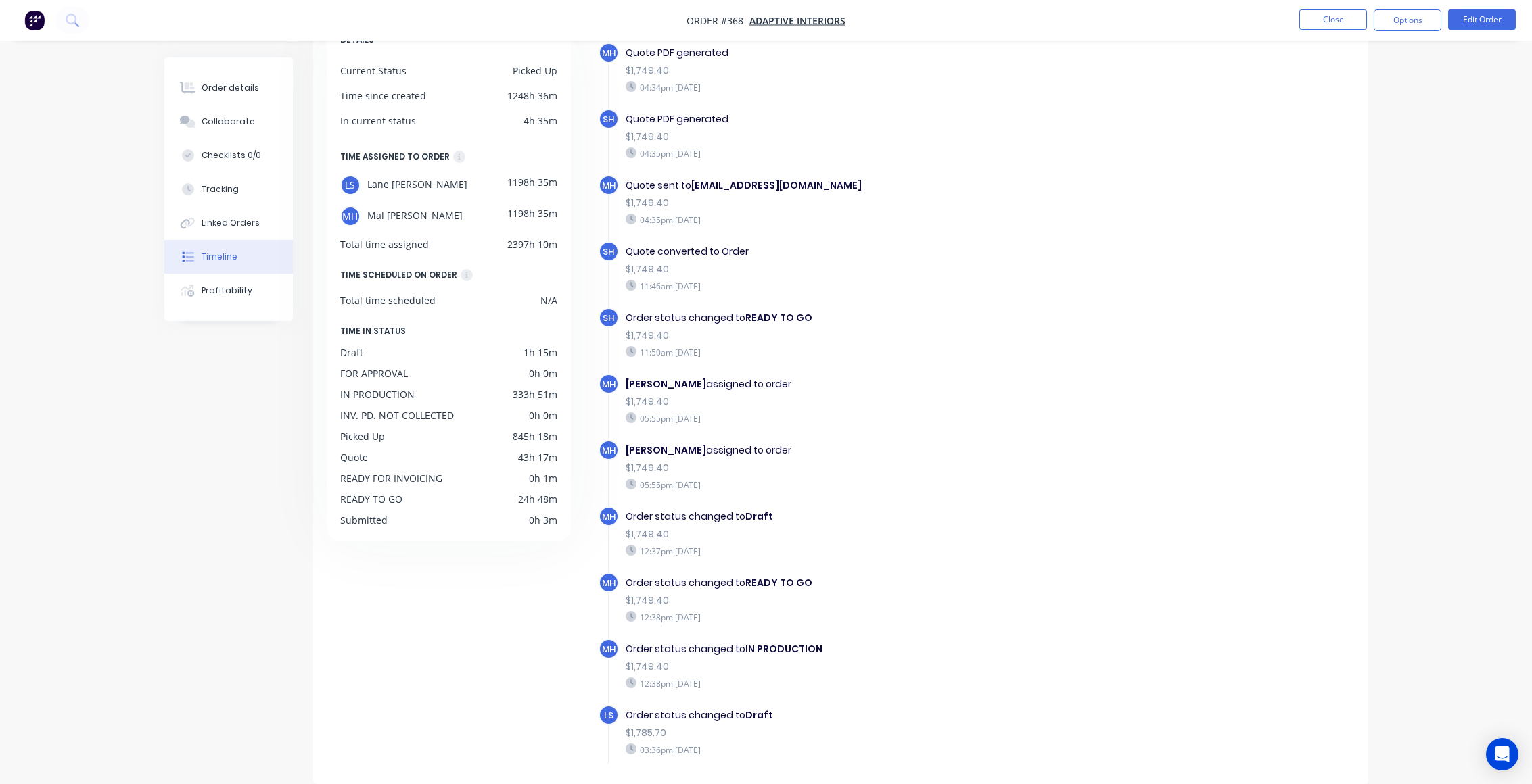
scroll to position [630, 0]
click at [1063, 206] on div "$1,749.40" at bounding box center [860, 204] width 468 height 14
click at [1326, 20] on button "Close" at bounding box center [1333, 19] width 68 height 20
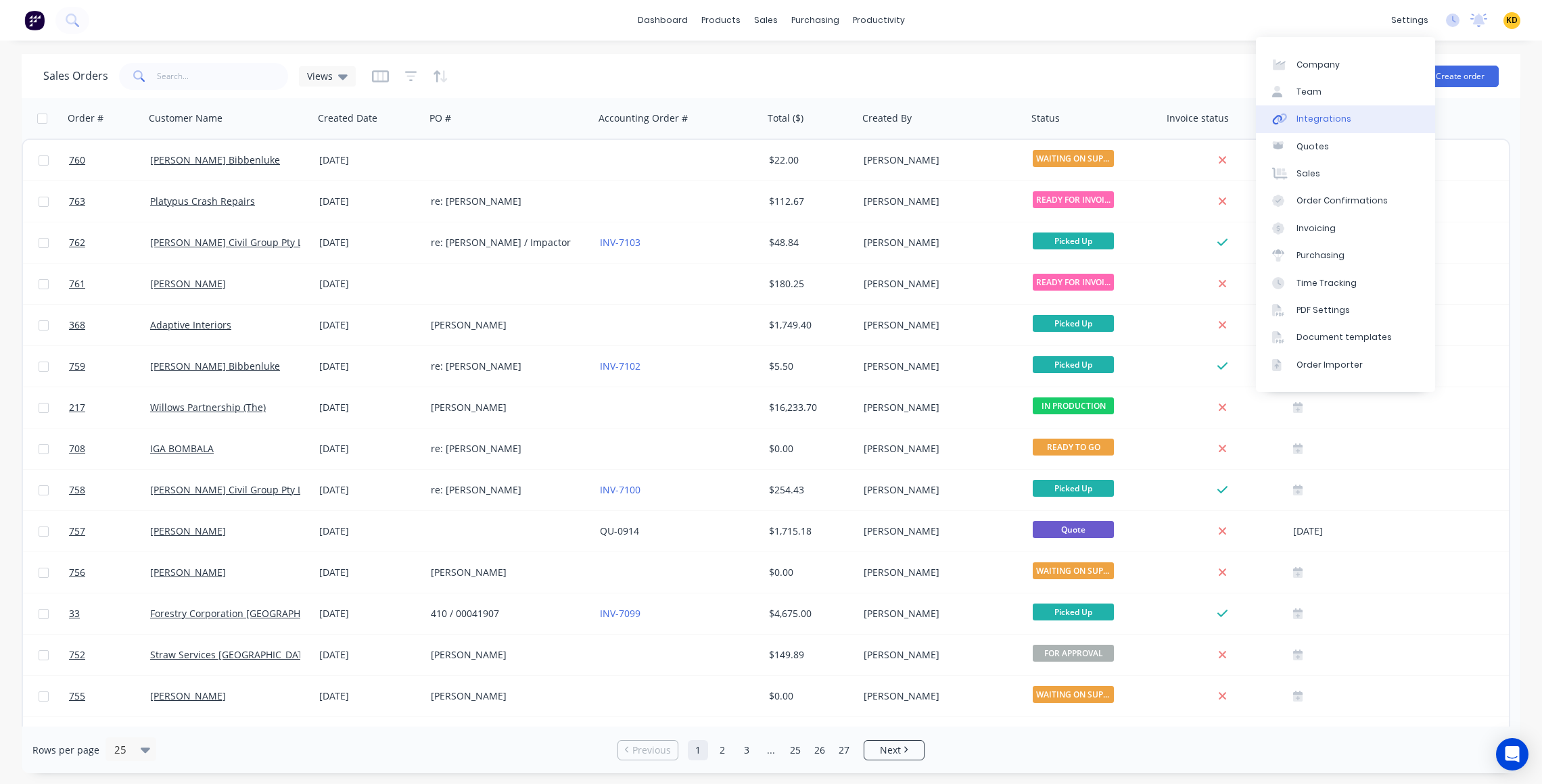
click at [1369, 118] on link "Integrations" at bounding box center [1346, 119] width 179 height 27
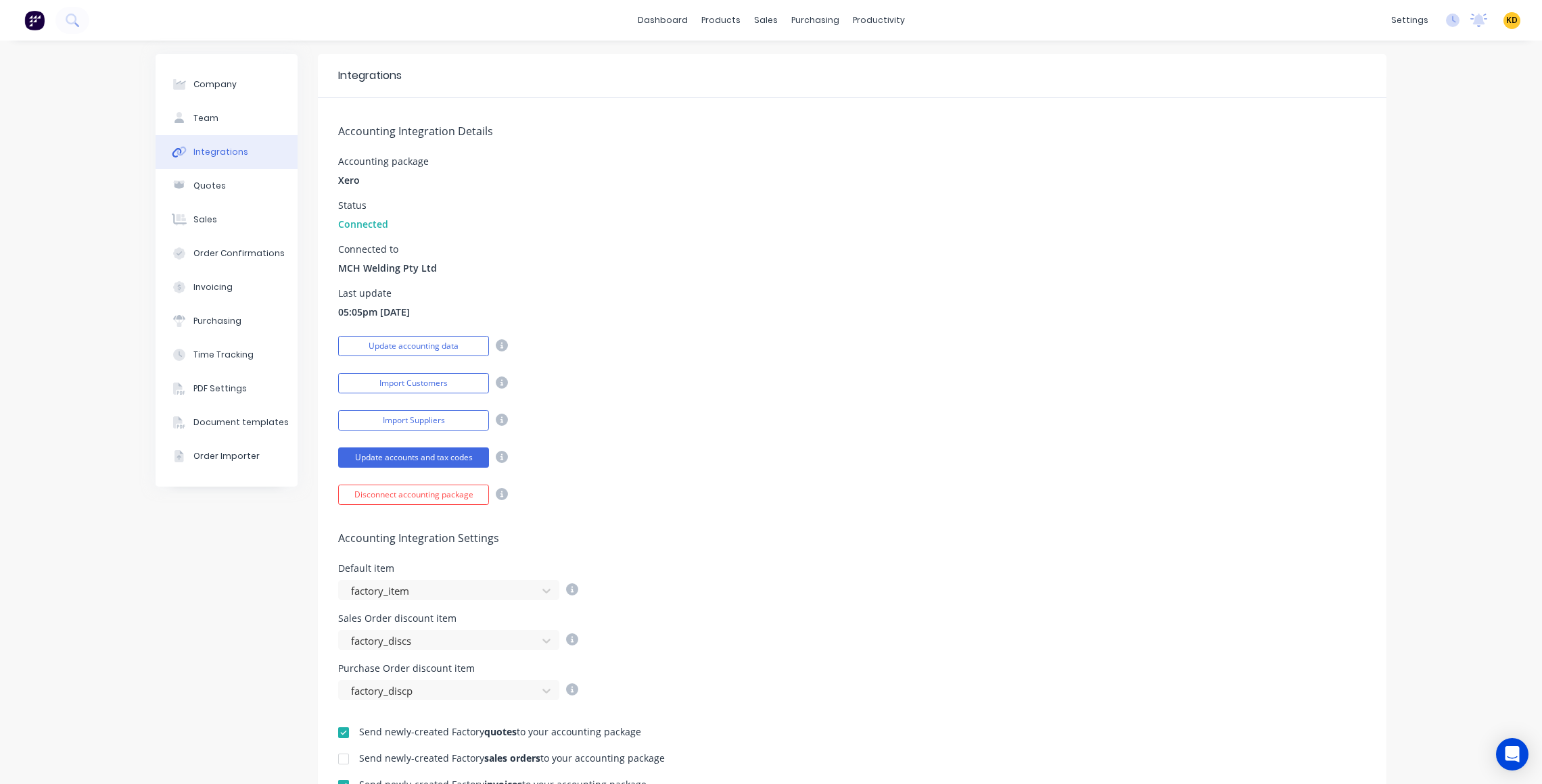
click at [878, 371] on div "Import Customers" at bounding box center [852, 382] width 1028 height 24
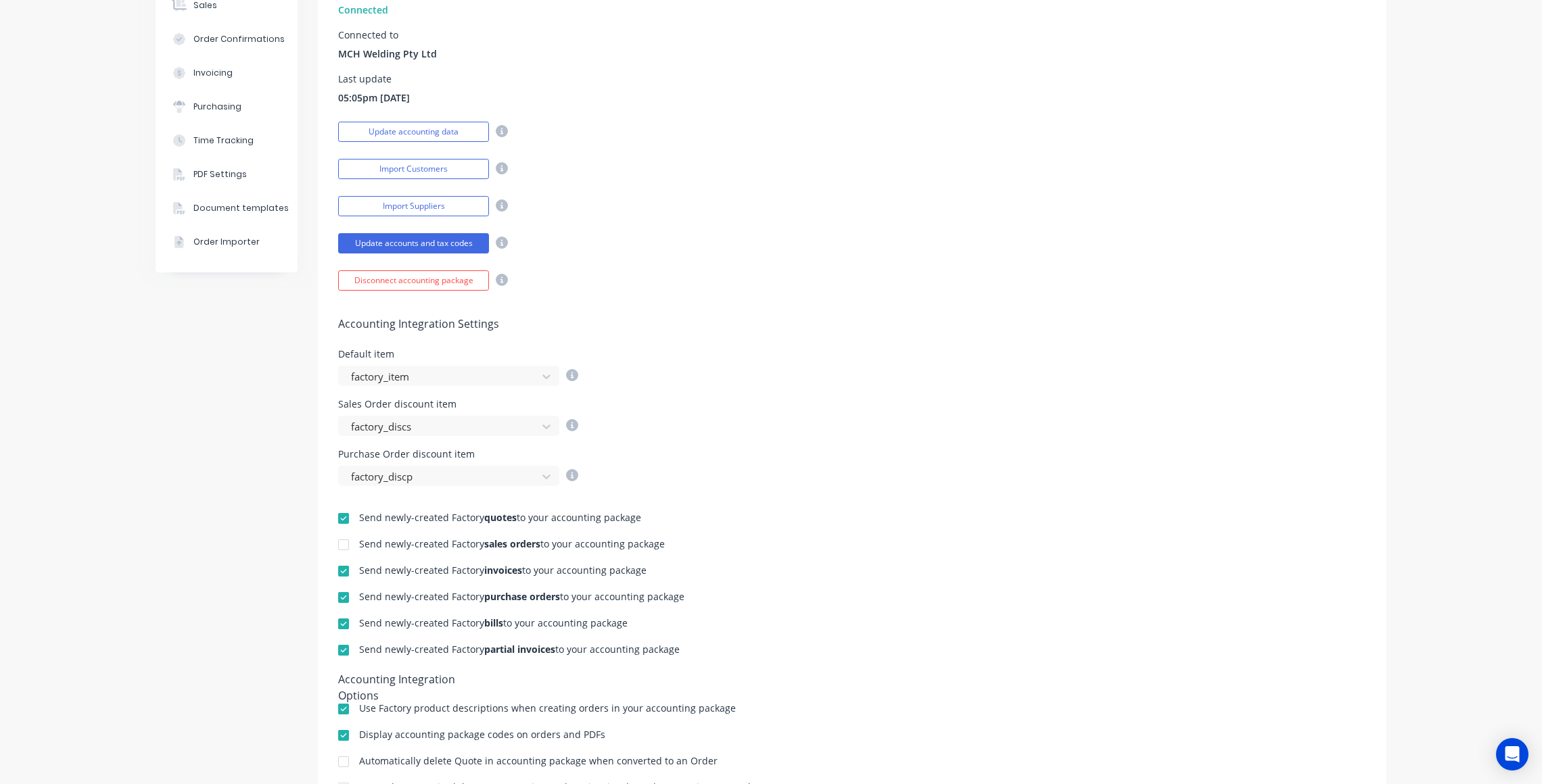
scroll to position [243, 0]
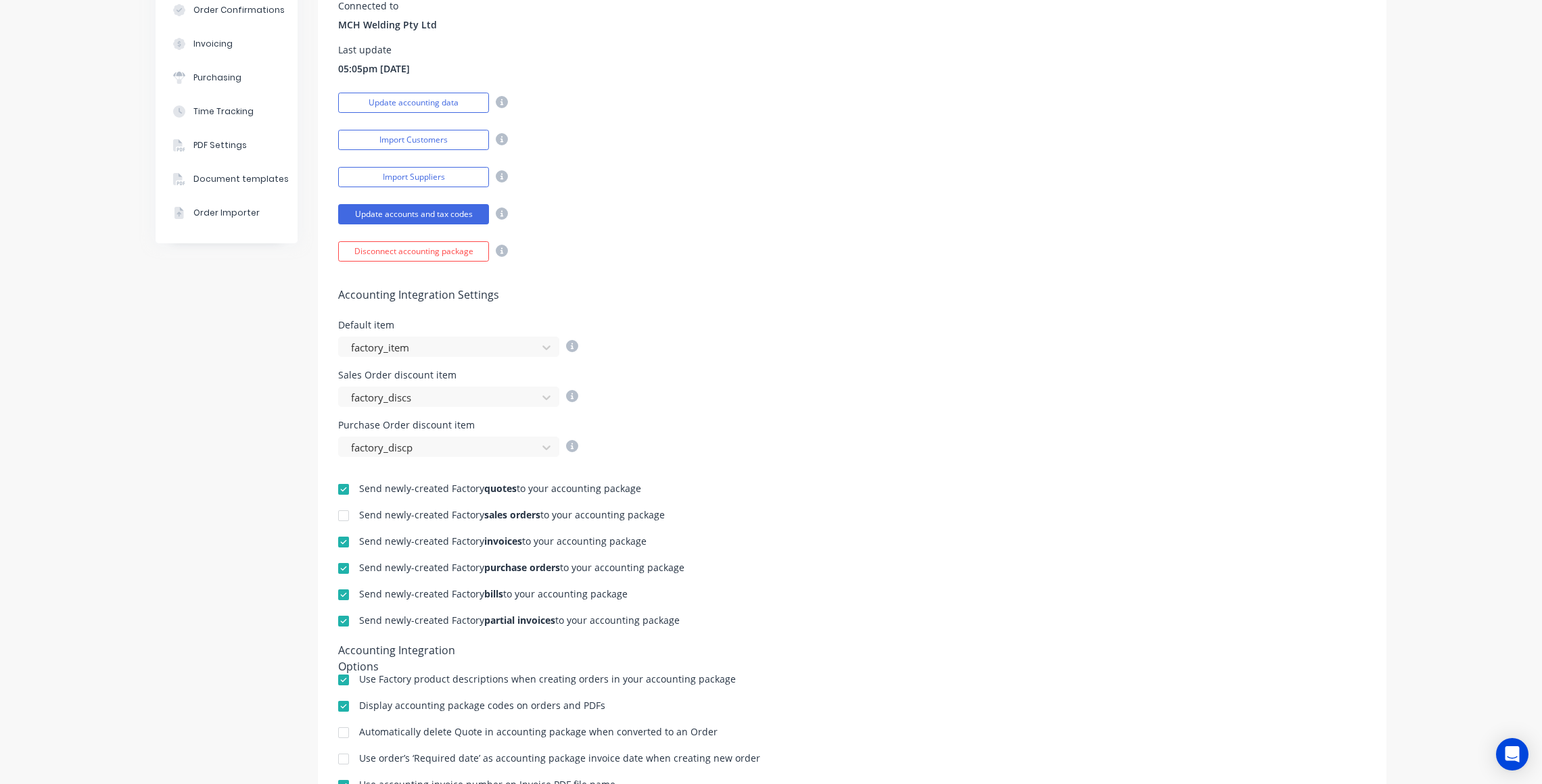
click at [1001, 310] on div "Accounting Integration Settings Default item factory_item Sales Order discount …" at bounding box center [852, 359] width 1069 height 195
click at [978, 391] on div "Sales Order discount item factory_discs" at bounding box center [852, 389] width 1028 height 37
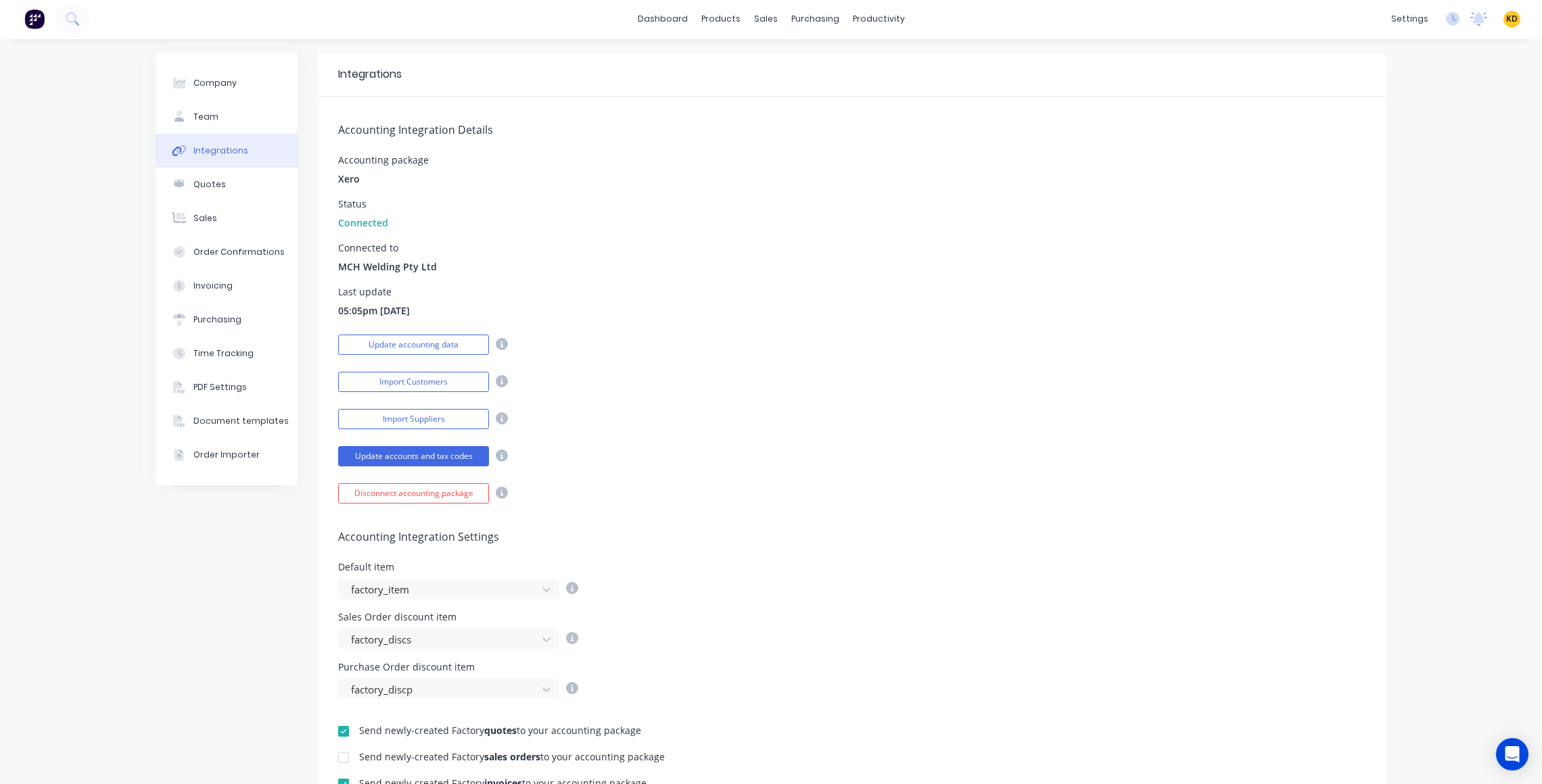
scroll to position [0, 0]
click at [1507, 21] on span "KD" at bounding box center [1512, 20] width 11 height 12
click at [1459, 171] on button "Sign out" at bounding box center [1428, 170] width 179 height 27
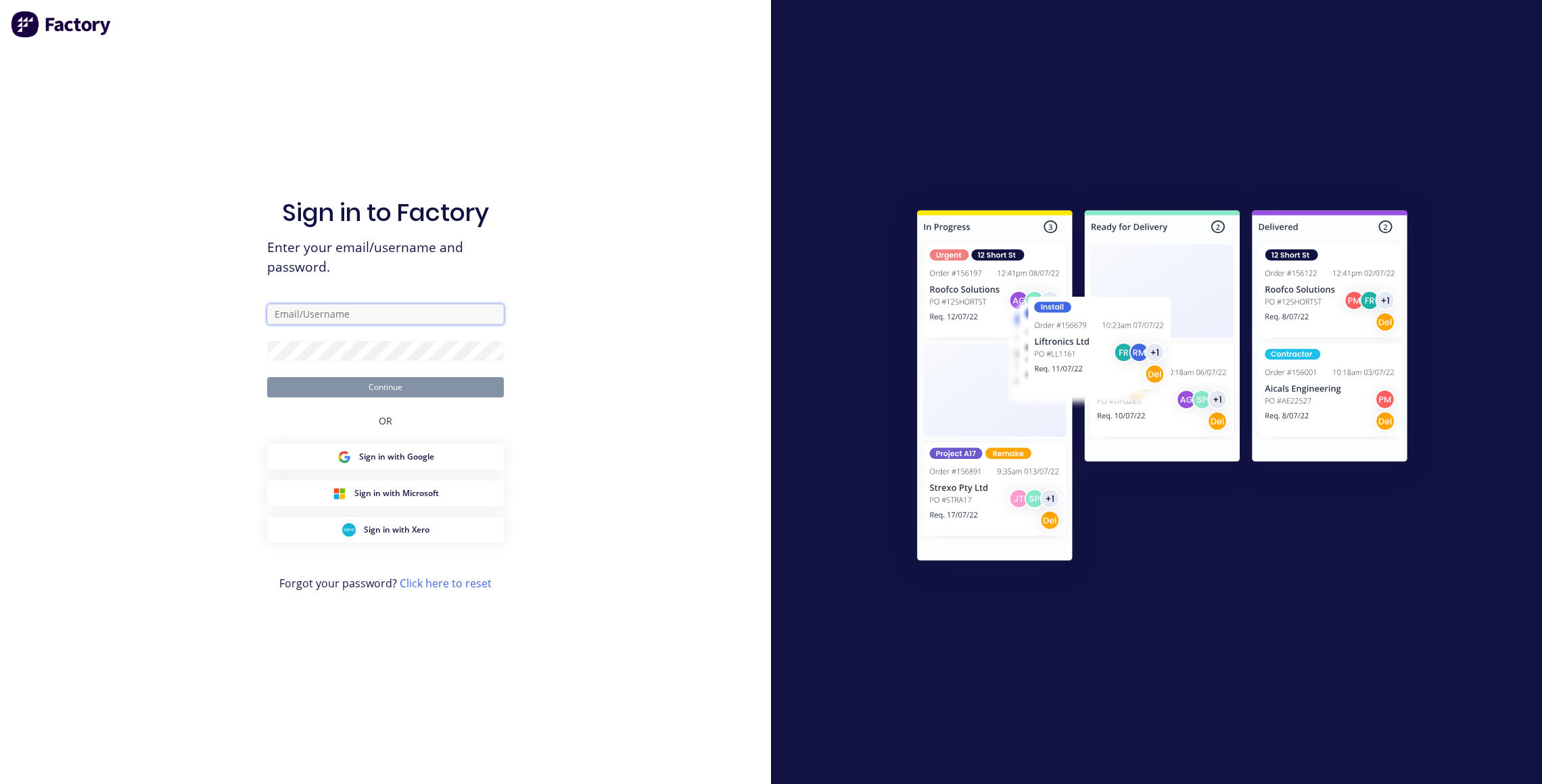
click at [399, 311] on input "text" at bounding box center [386, 314] width 237 height 20
type input "karmela+default@factory.app"
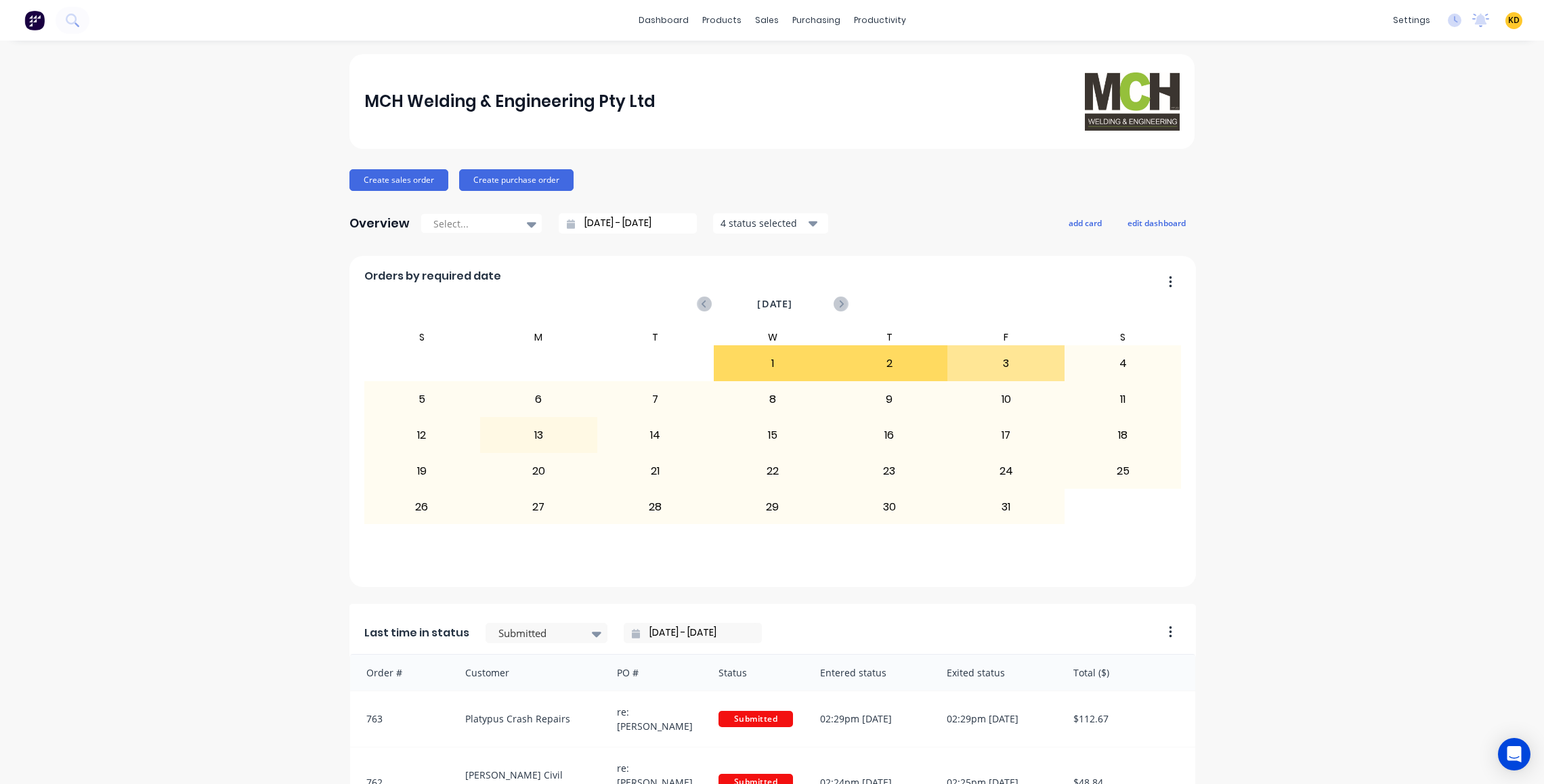
click at [792, 59] on div "Sales Orders" at bounding box center [812, 64] width 56 height 12
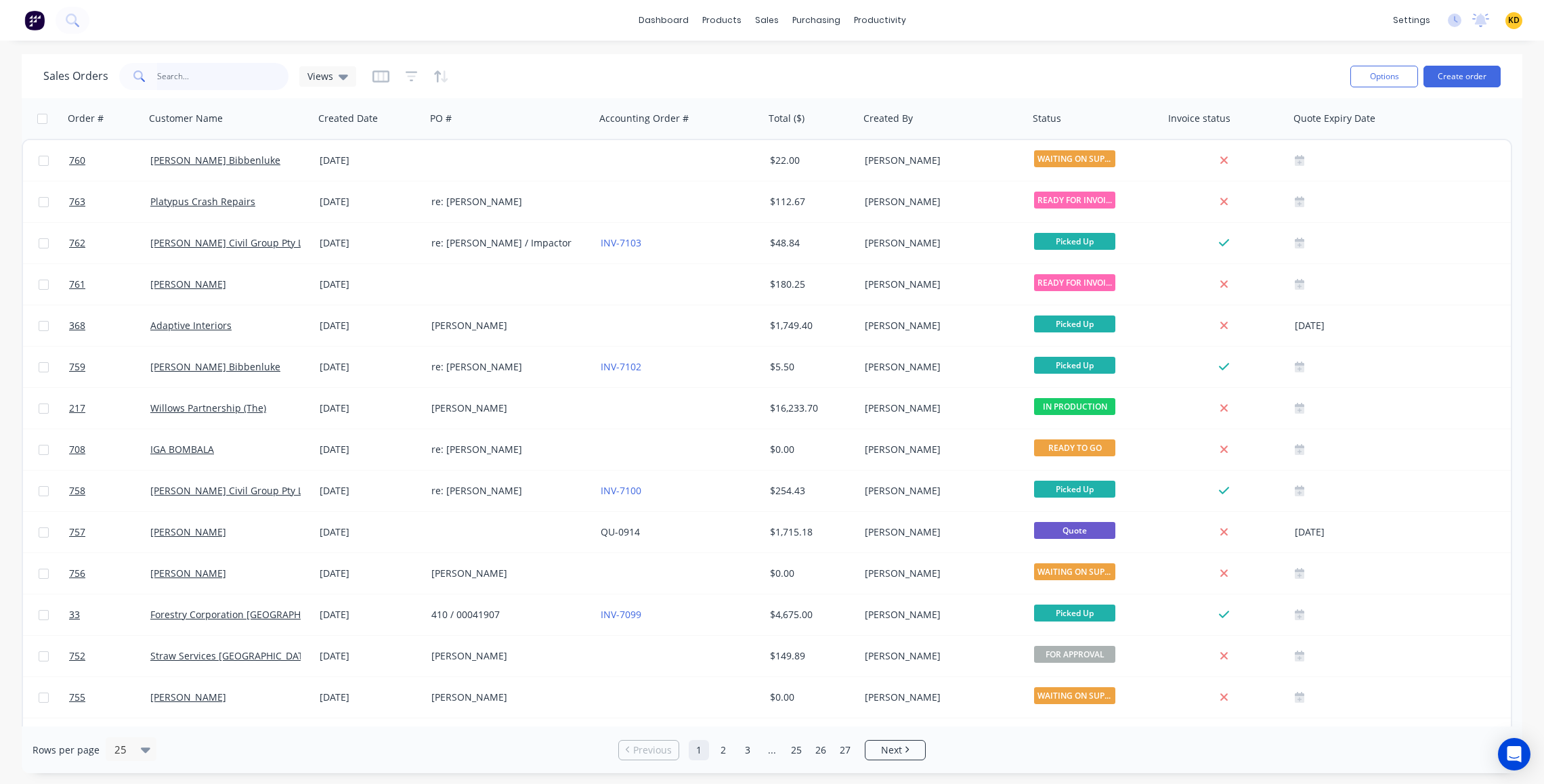
click at [202, 74] on input "text" at bounding box center [222, 76] width 132 height 27
type input "368"
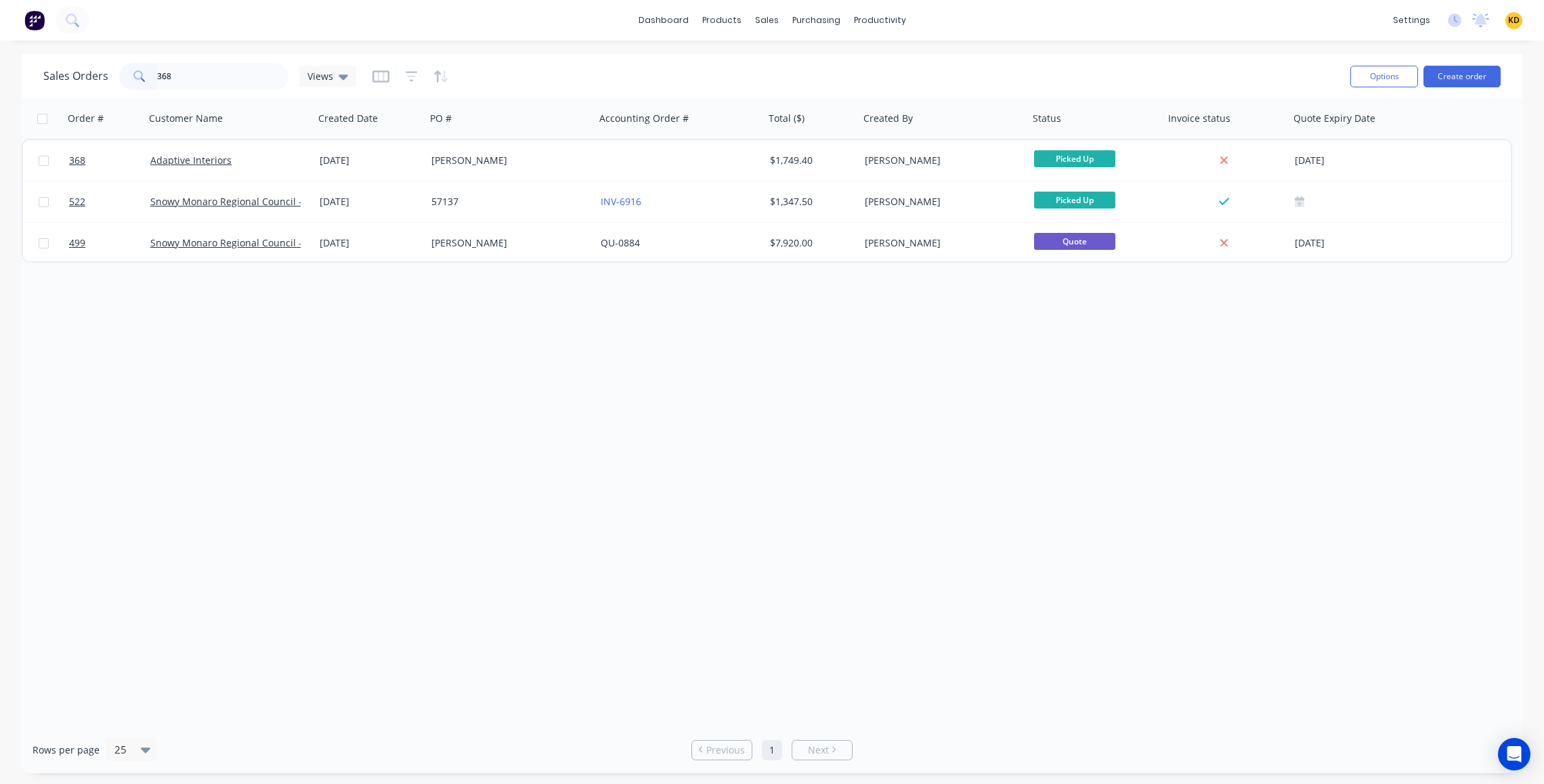
click at [625, 403] on div "Order # Customer Name Created Date PO # Accounting Order # Total ($) Created By…" at bounding box center [772, 412] width 1501 height 629
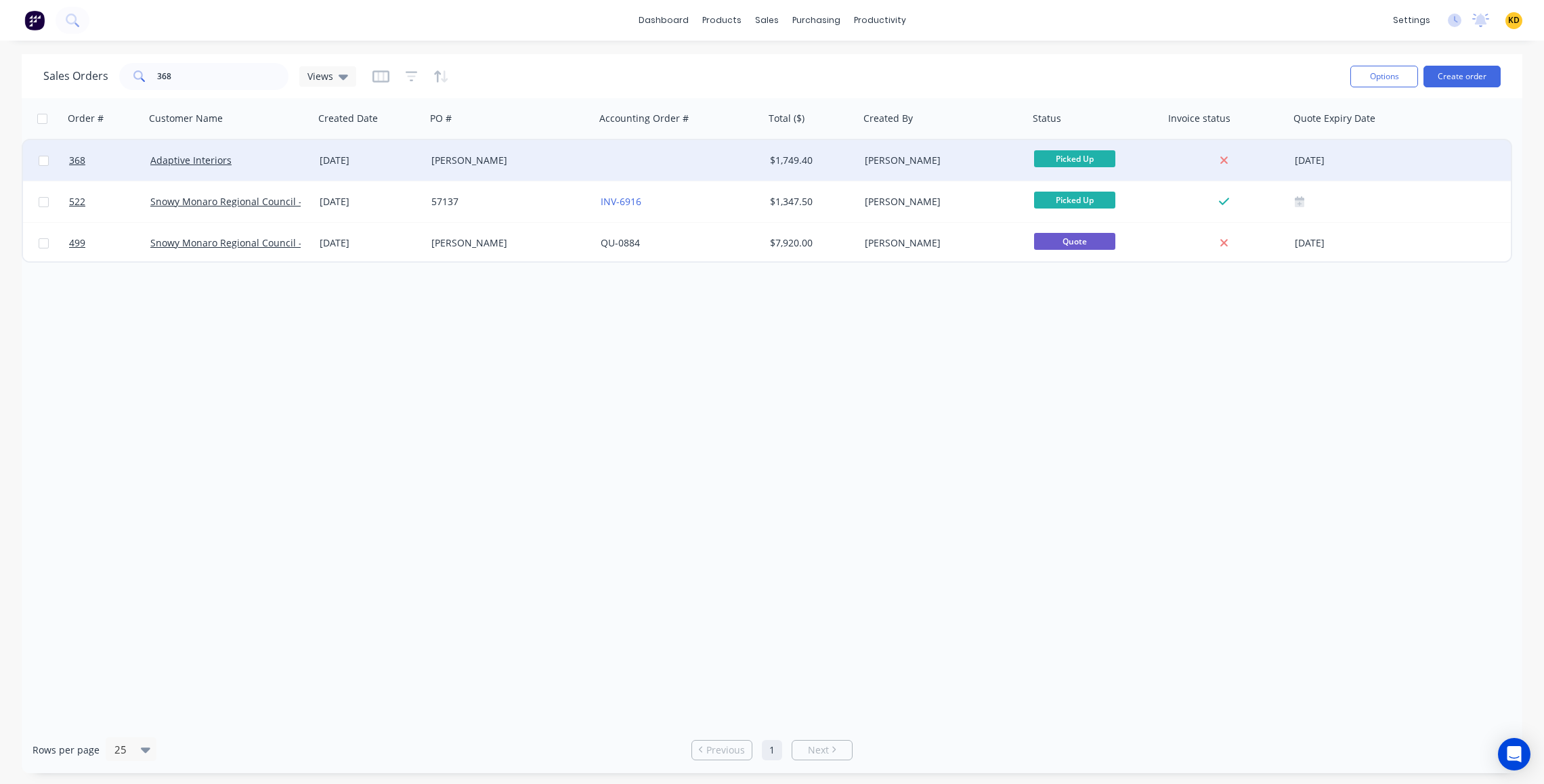
click at [586, 166] on div "Tim" at bounding box center [511, 160] width 158 height 13
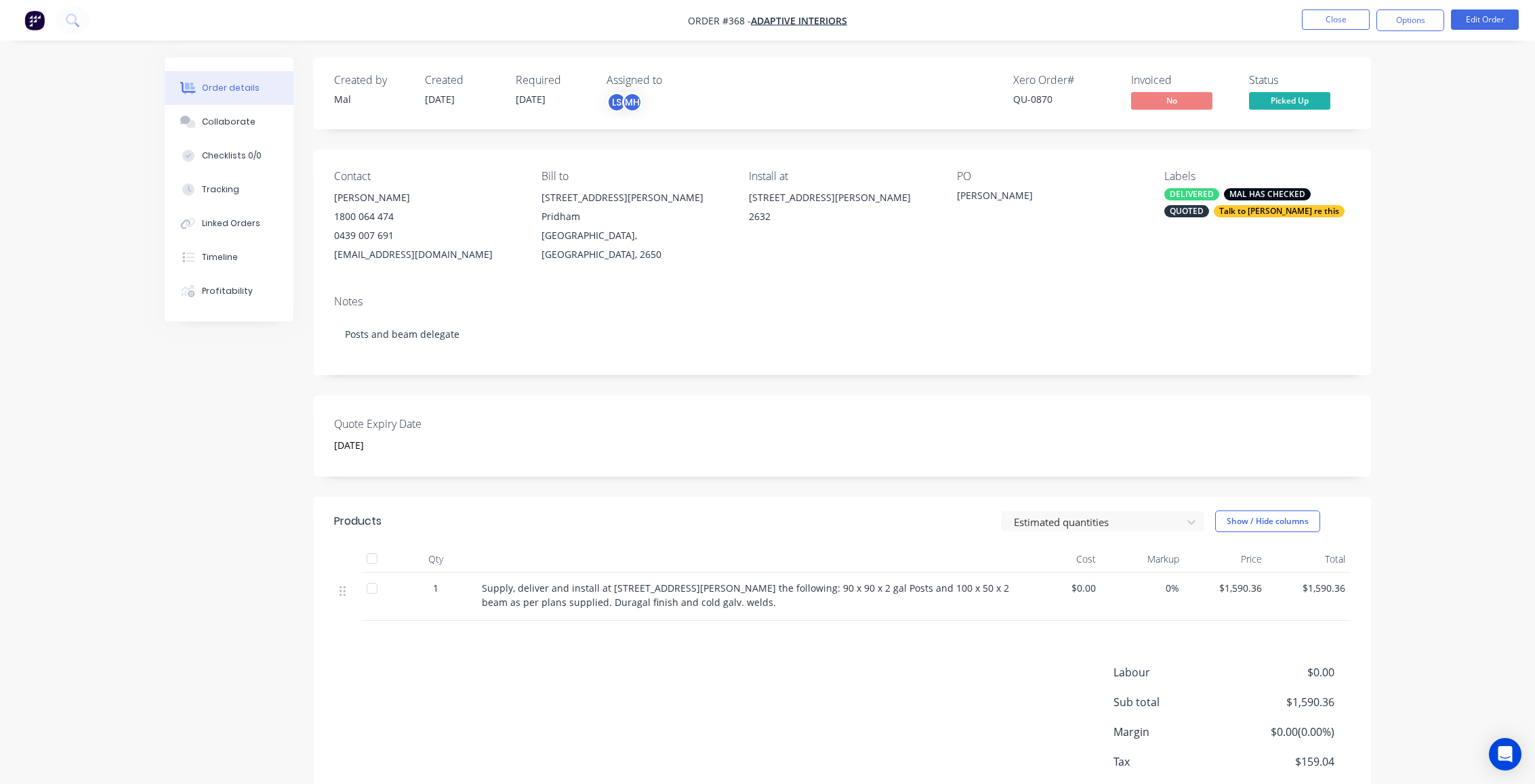
click at [236, 465] on div "Created by Mal Created 13/08/25 Required 11/08/25 Assigned to LS MH Xero Order …" at bounding box center [768, 460] width 1206 height 804
click at [218, 256] on div "Timeline" at bounding box center [220, 257] width 36 height 12
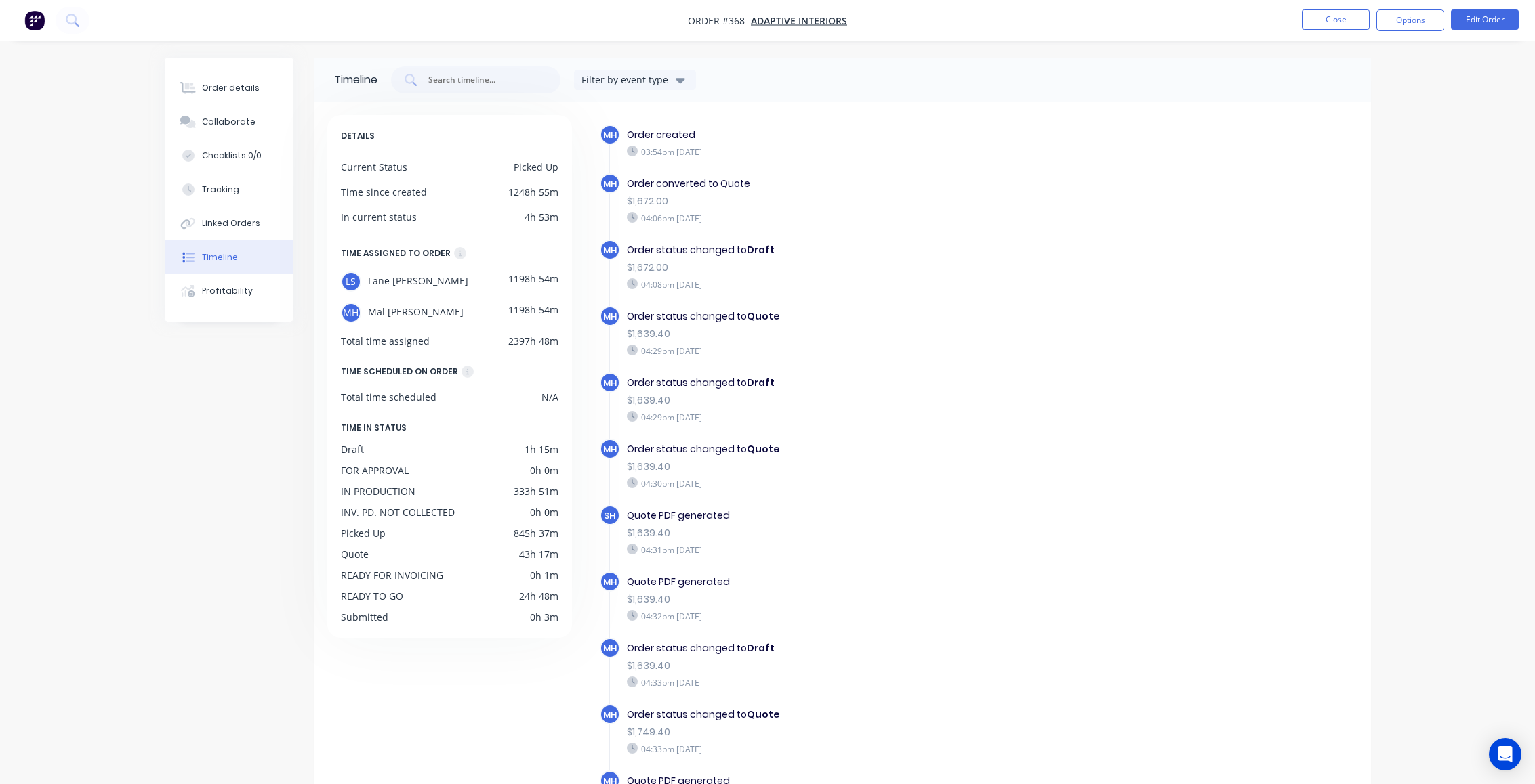
click at [1407, 277] on div "Order details Collaborate Checklists 0/0 Tracking Linked Orders Timeline Profit…" at bounding box center [768, 440] width 1535 height 881
click at [770, 150] on div "03:54pm Monday 11/08/25" at bounding box center [861, 151] width 469 height 12
drag, startPoint x: 744, startPoint y: 153, endPoint x: 821, endPoint y: 251, distance: 124.6
click at [982, 276] on div "Order status changed to Draft $1,672.00 04:08pm Monday 11/08/25" at bounding box center [861, 266] width 483 height 54
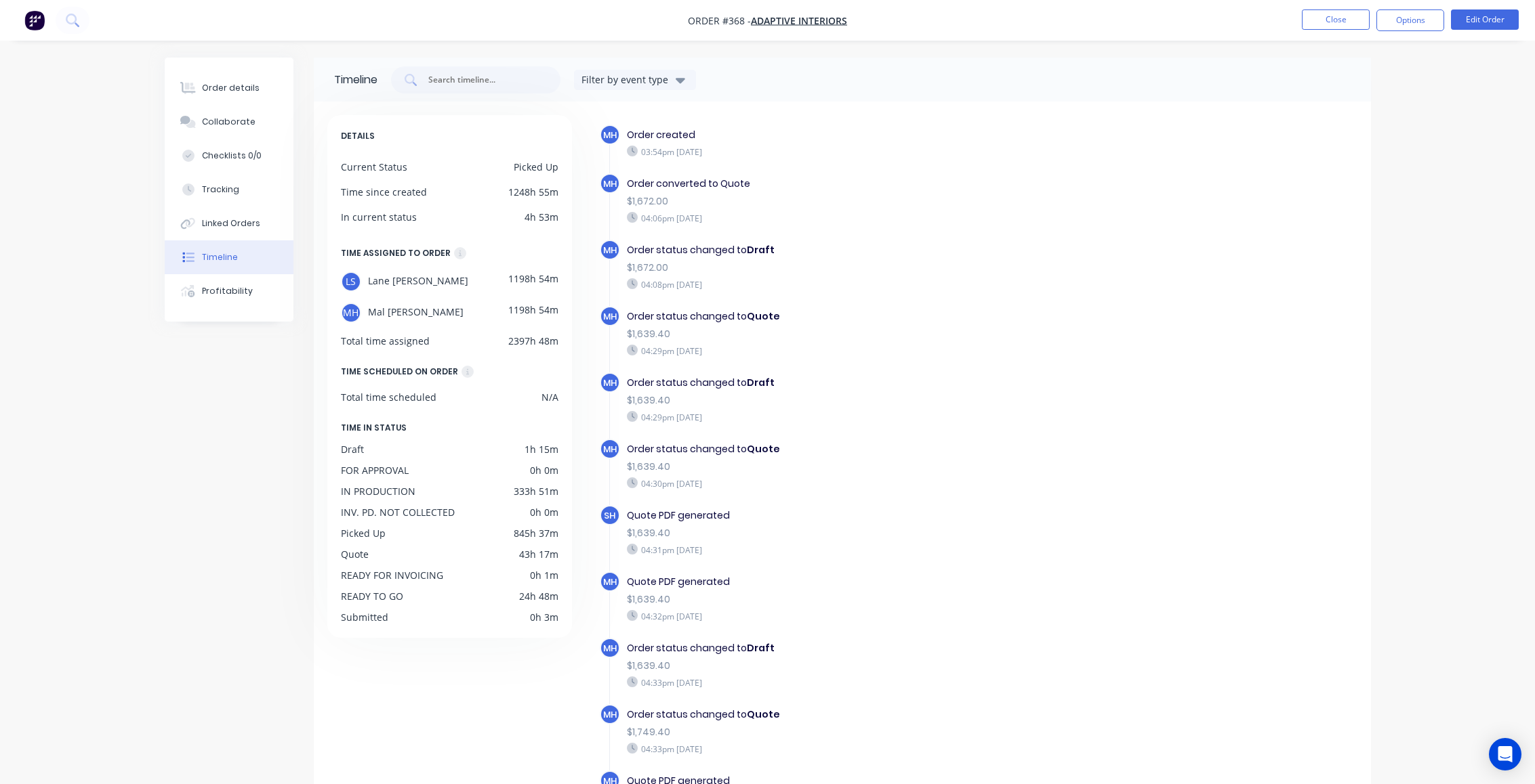
click at [710, 186] on div "Order converted to Quote" at bounding box center [861, 184] width 469 height 14
drag, startPoint x: 593, startPoint y: 184, endPoint x: 608, endPoint y: 181, distance: 15.3
click at [596, 184] on div "MH Order created 03:54pm Monday 11/08/25 MH Order converted to Quote $1,672.00 …" at bounding box center [971, 487] width 772 height 745
drag, startPoint x: 614, startPoint y: 179, endPoint x: 997, endPoint y: 188, distance: 383.1
click at [809, 175] on div "MH Order converted to Quote $1,672.00 04:06pm Monday 11/08/25" at bounding box center [868, 206] width 536 height 66
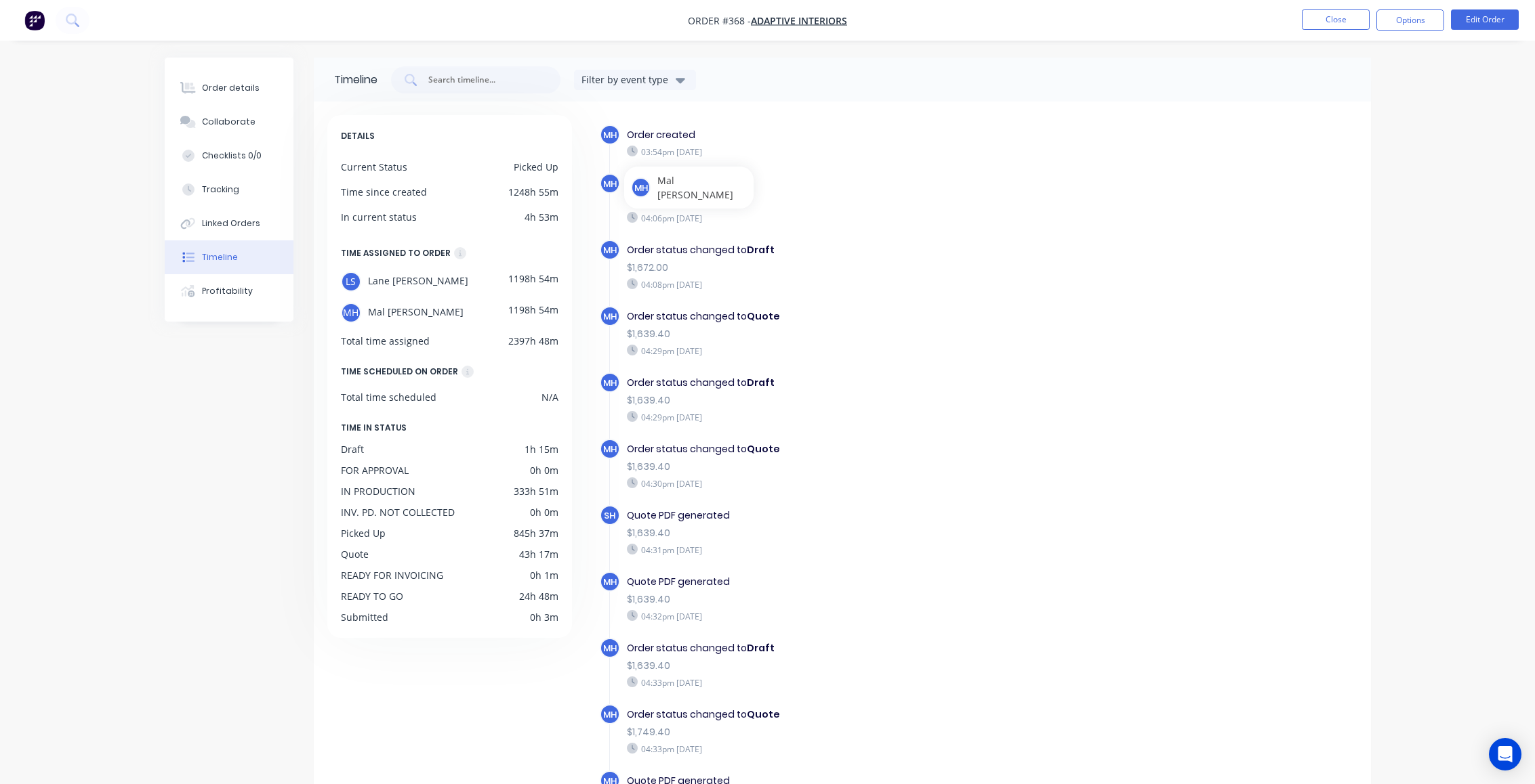
click at [997, 188] on div "Order converted to Quote" at bounding box center [861, 184] width 469 height 14
click at [1431, 198] on div "Order details Collaborate Checklists 0/0 Tracking Linked Orders Timeline Profit…" at bounding box center [768, 440] width 1535 height 881
click at [204, 462] on div "Timeline Filter by event type DETAILS Current Status Picked Up Time since creat…" at bounding box center [768, 469] width 1206 height 823
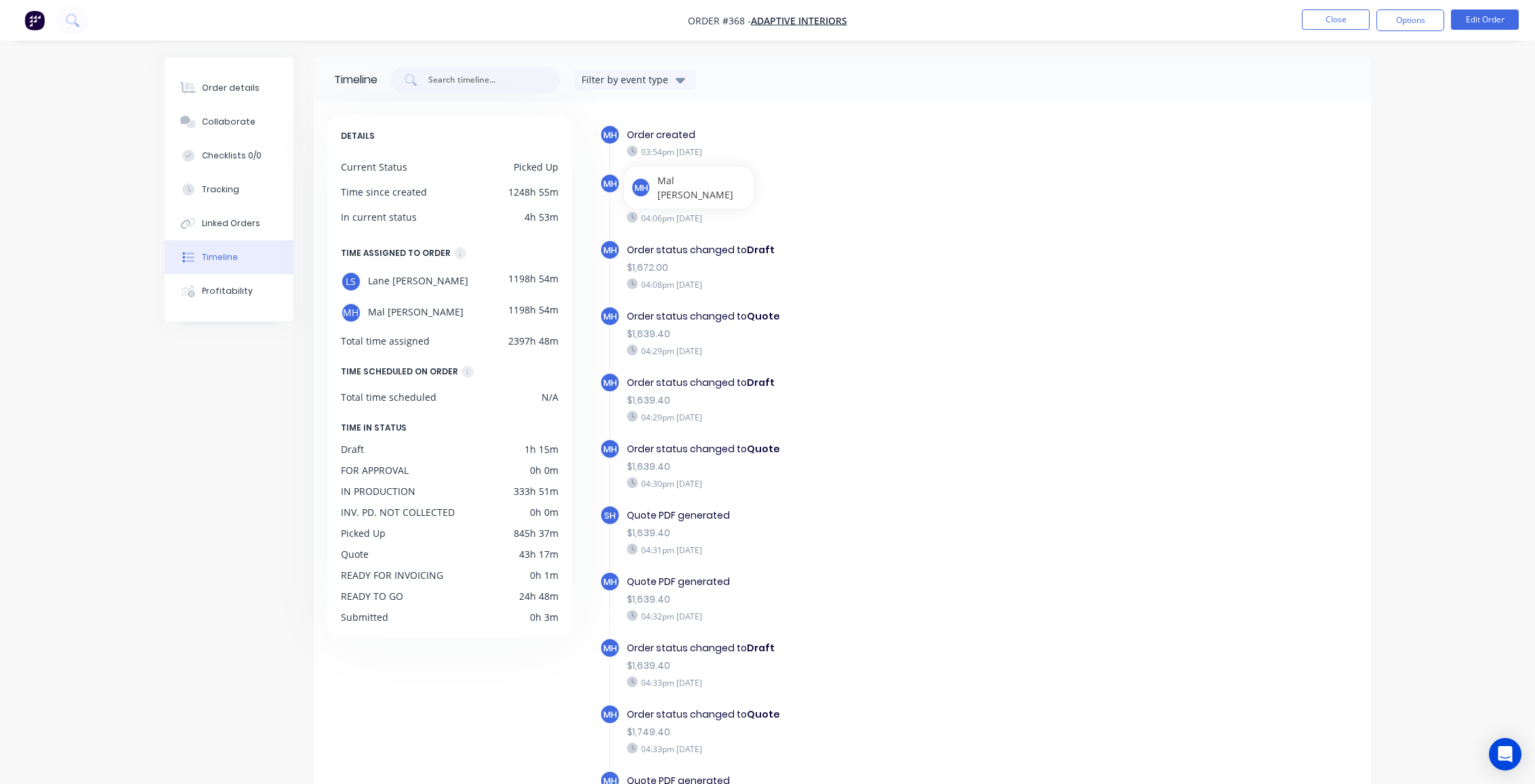
click at [802, 139] on div "Order created" at bounding box center [861, 135] width 469 height 14
click at [808, 133] on div "Order created" at bounding box center [861, 135] width 469 height 14
click at [83, 432] on div "Order details Collaborate Checklists 0/0 Tracking Linked Orders Timeline Profit…" at bounding box center [768, 440] width 1535 height 881
click at [994, 201] on div "$1,672.00" at bounding box center [861, 201] width 469 height 14
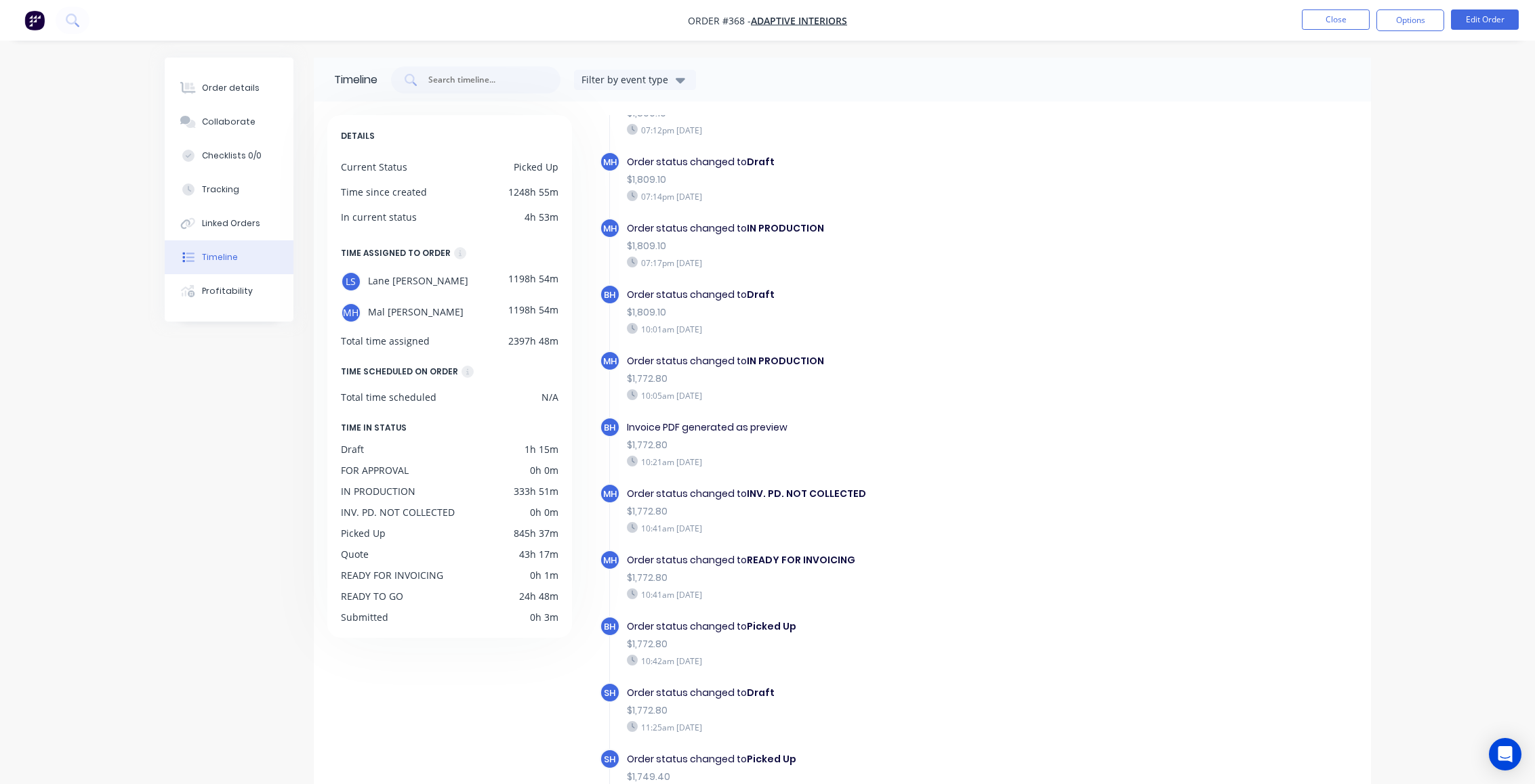
scroll to position [1608, 0]
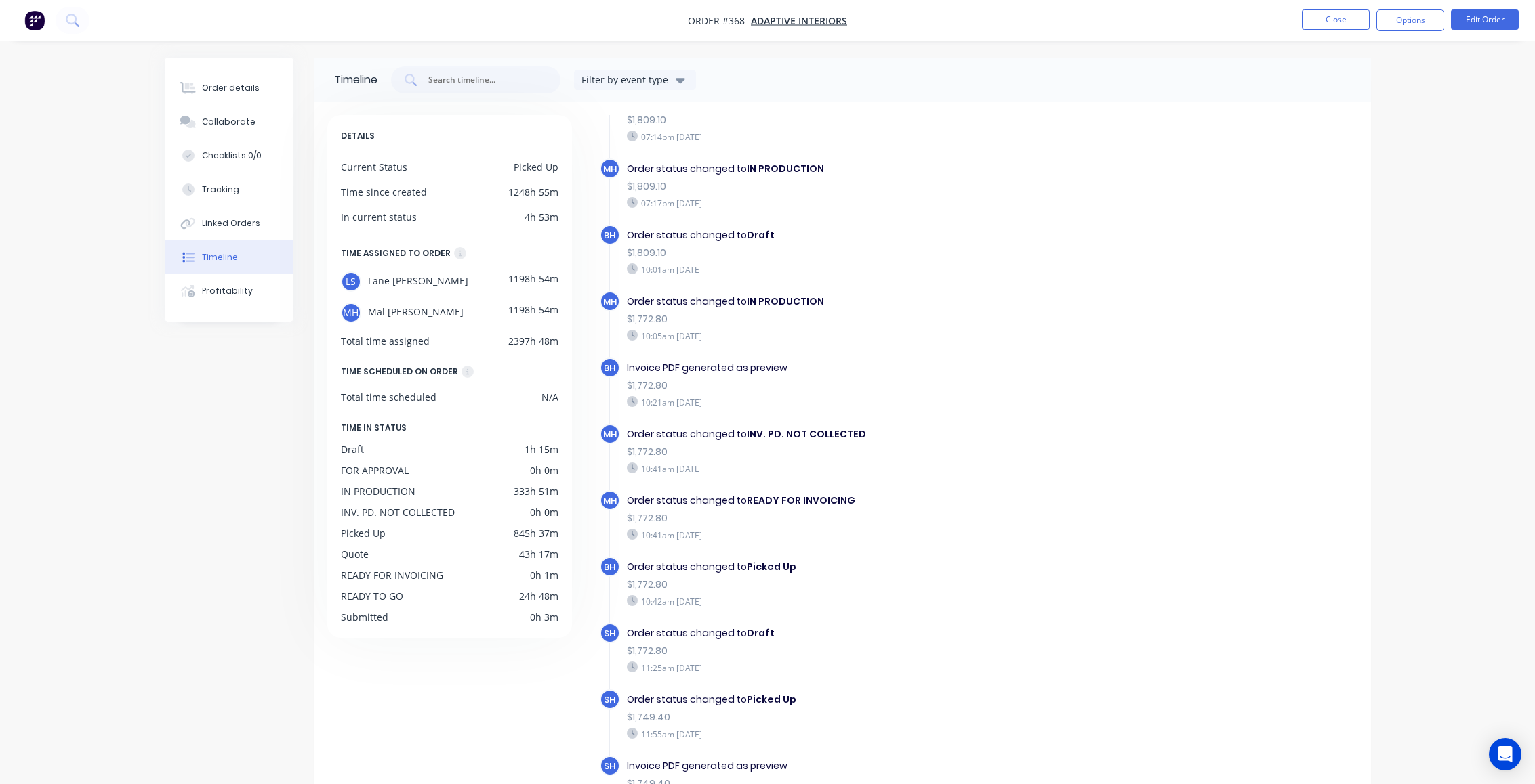
click at [23, 548] on div "Order details Collaborate Checklists 0/0 Tracking Linked Orders Timeline Profit…" at bounding box center [768, 440] width 1535 height 881
click at [920, 305] on div "Order status changed to IN PRODUCTION" at bounding box center [861, 302] width 469 height 14
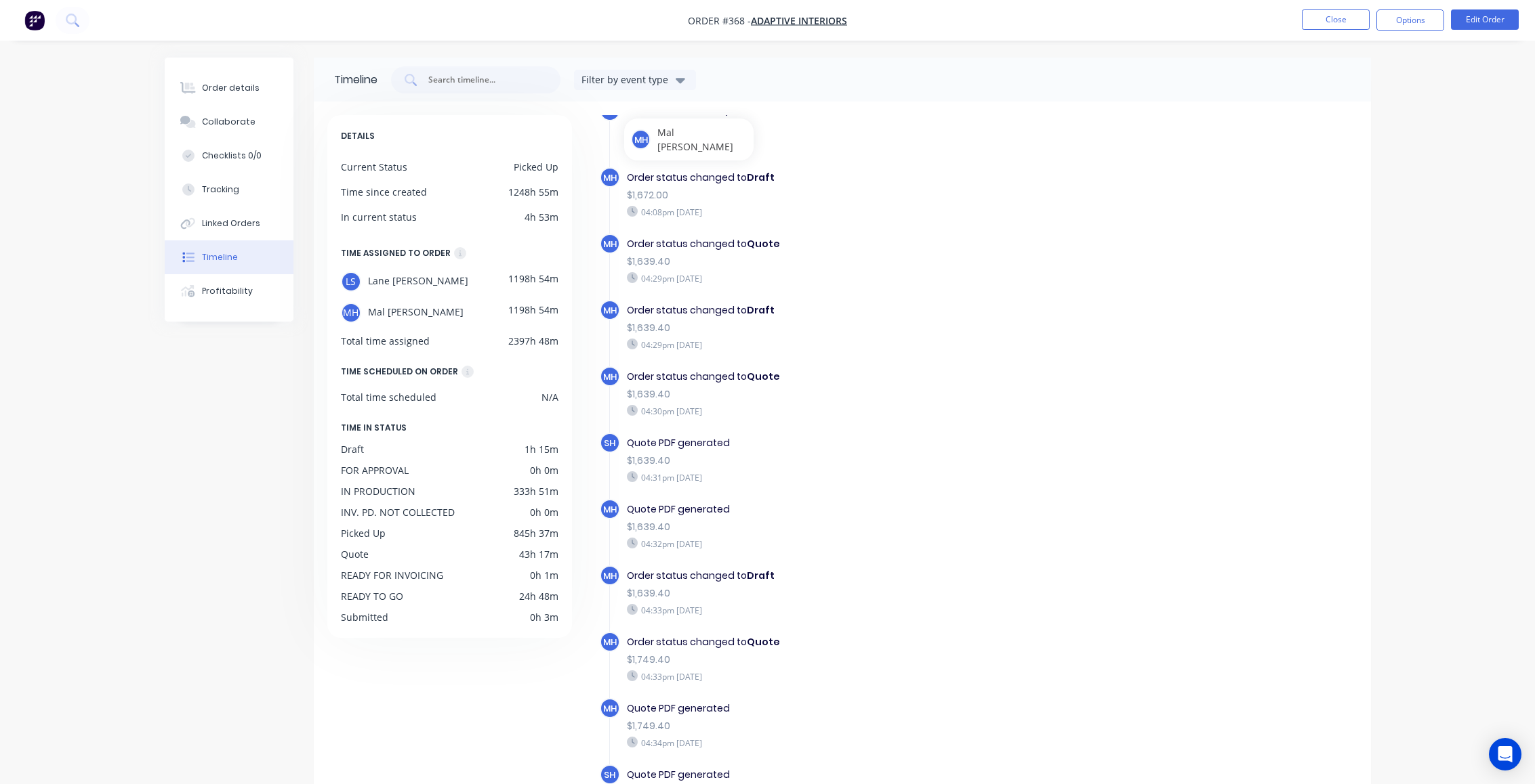
scroll to position [0, 0]
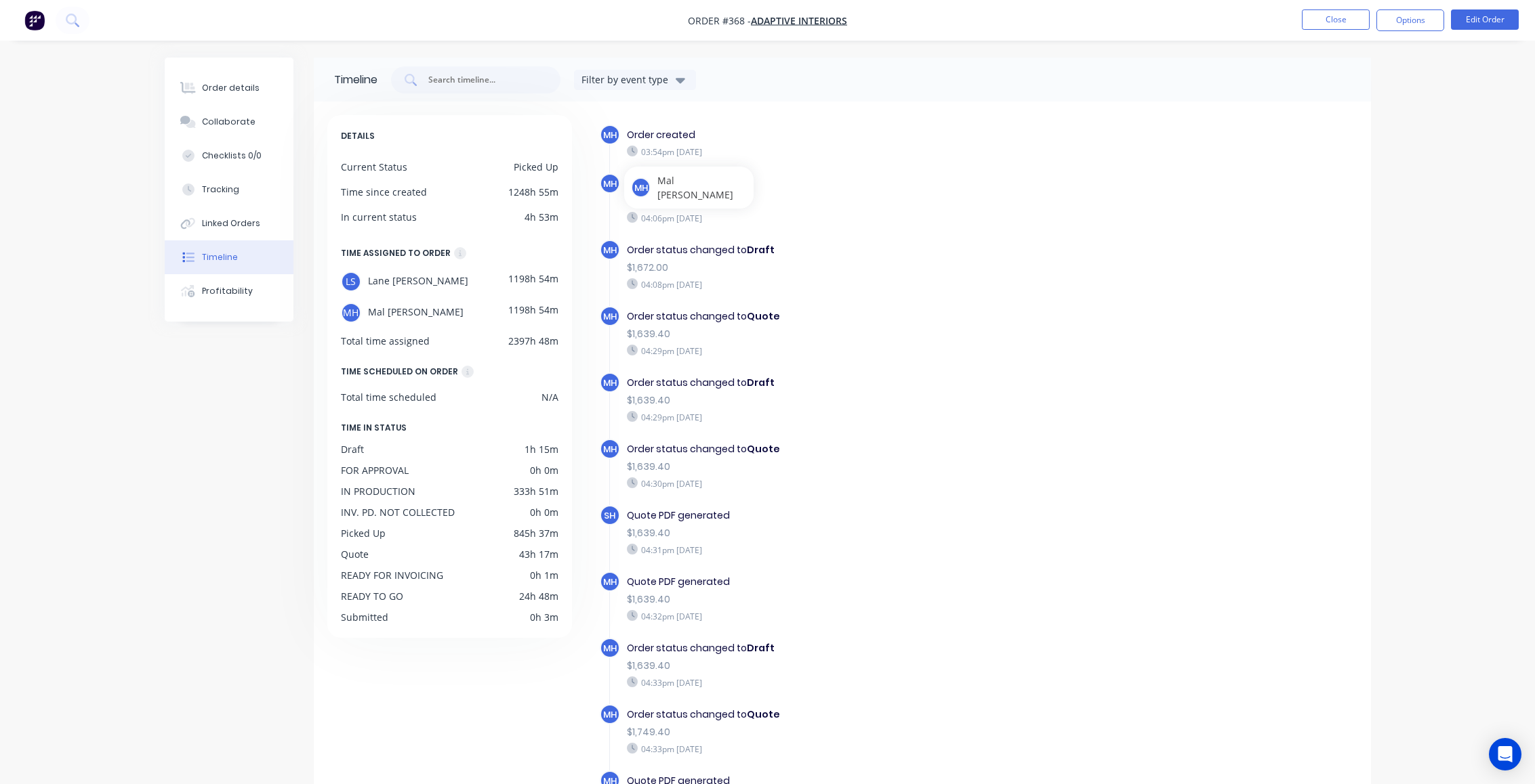
click at [960, 450] on div "Order status changed to Quote" at bounding box center [861, 449] width 469 height 14
click at [960, 462] on div "$1,639.40" at bounding box center [861, 467] width 469 height 14
click at [793, 193] on div "Order converted to Quote $1,672.00 04:06pm Monday 11/08/25" at bounding box center [861, 200] width 483 height 54
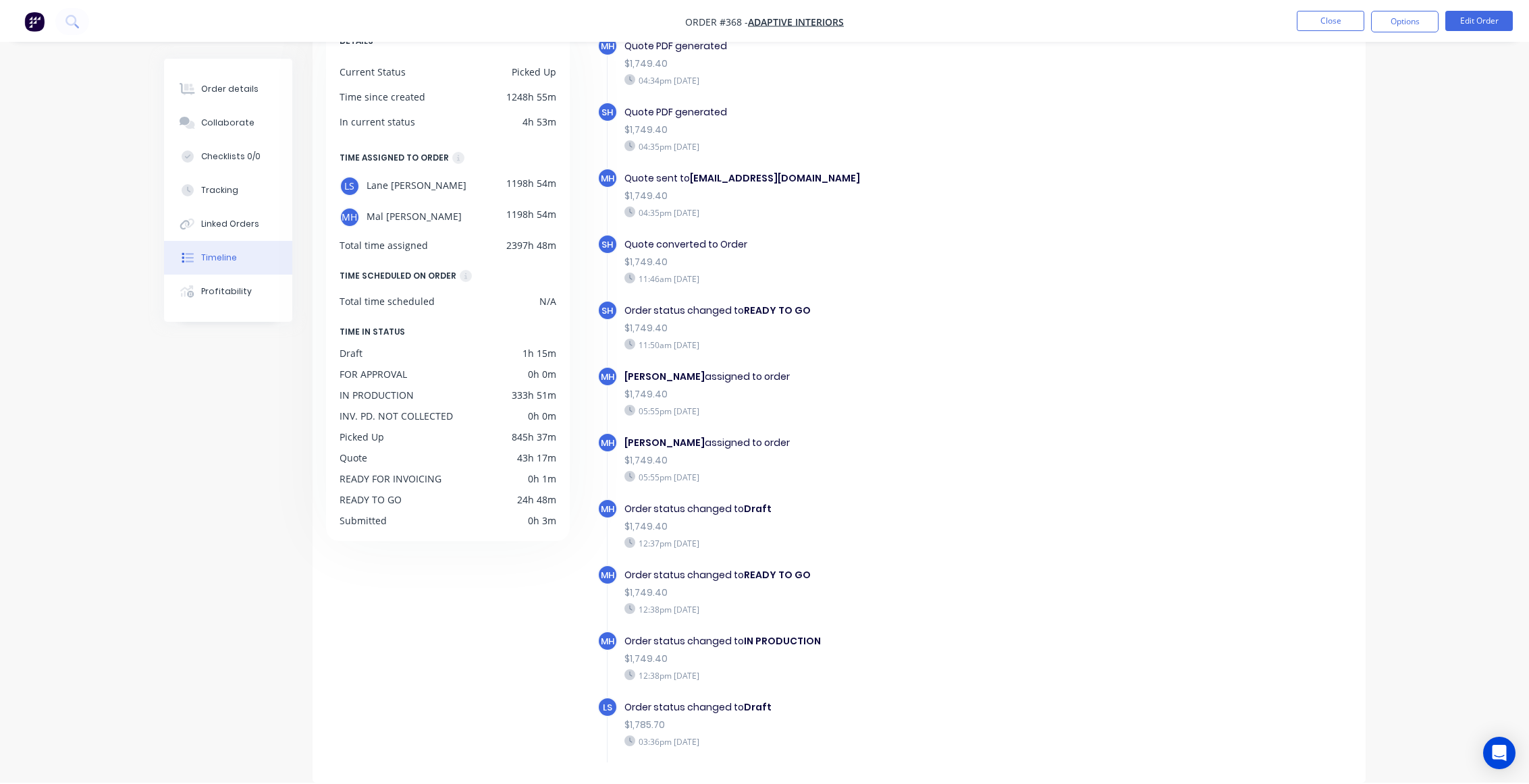
scroll to position [631, 0]
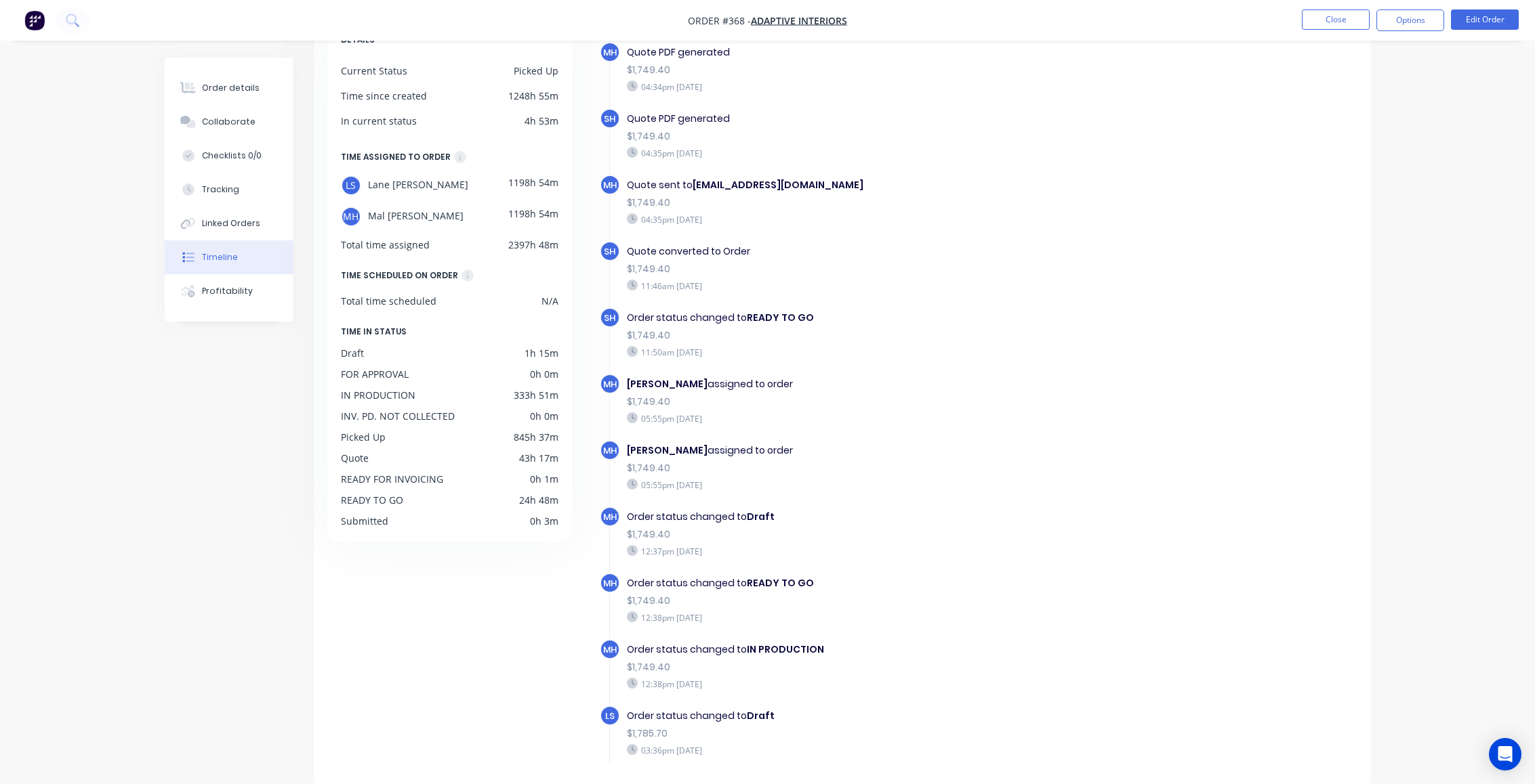
click at [71, 501] on div "Order details Collaborate Checklists 0/0 Tracking Linked Orders Timeline Profit…" at bounding box center [768, 344] width 1535 height 881
click at [1409, 251] on div "Order details Collaborate Checklists 0/0 Tracking Linked Orders Timeline Profit…" at bounding box center [768, 345] width 1535 height 883
click at [134, 414] on div "Order details Collaborate Checklists 0/0 Tracking Linked Orders Timeline Profit…" at bounding box center [768, 345] width 1535 height 883
click at [200, 429] on div "Timeline Filter by event type DETAILS Current Status Picked Up Time since creat…" at bounding box center [768, 374] width 1206 height 826
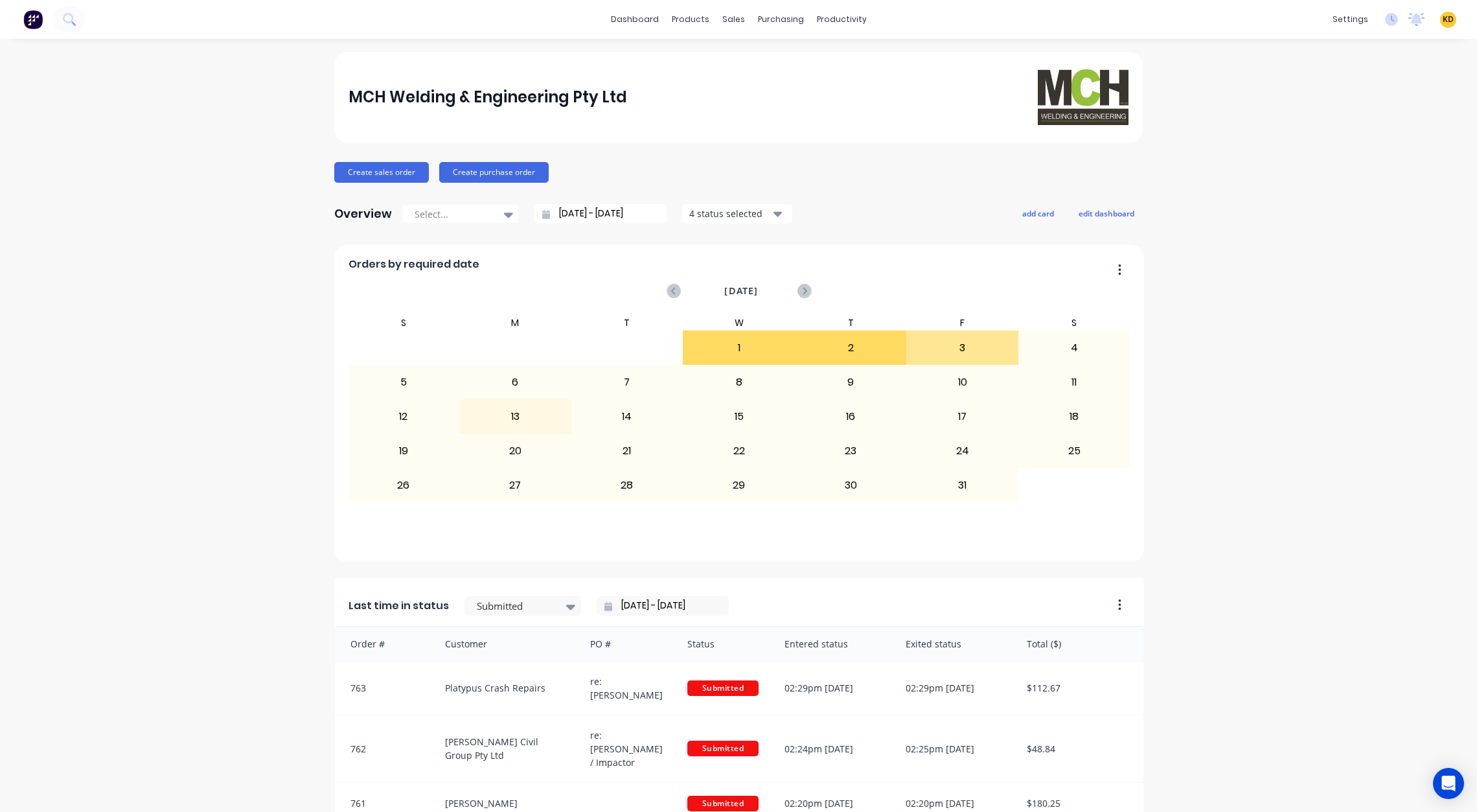
click at [1443, 20] on span "KD" at bounding box center [1449, 19] width 11 height 11
click at [1374, 172] on button "Sign out" at bounding box center [1368, 163] width 172 height 26
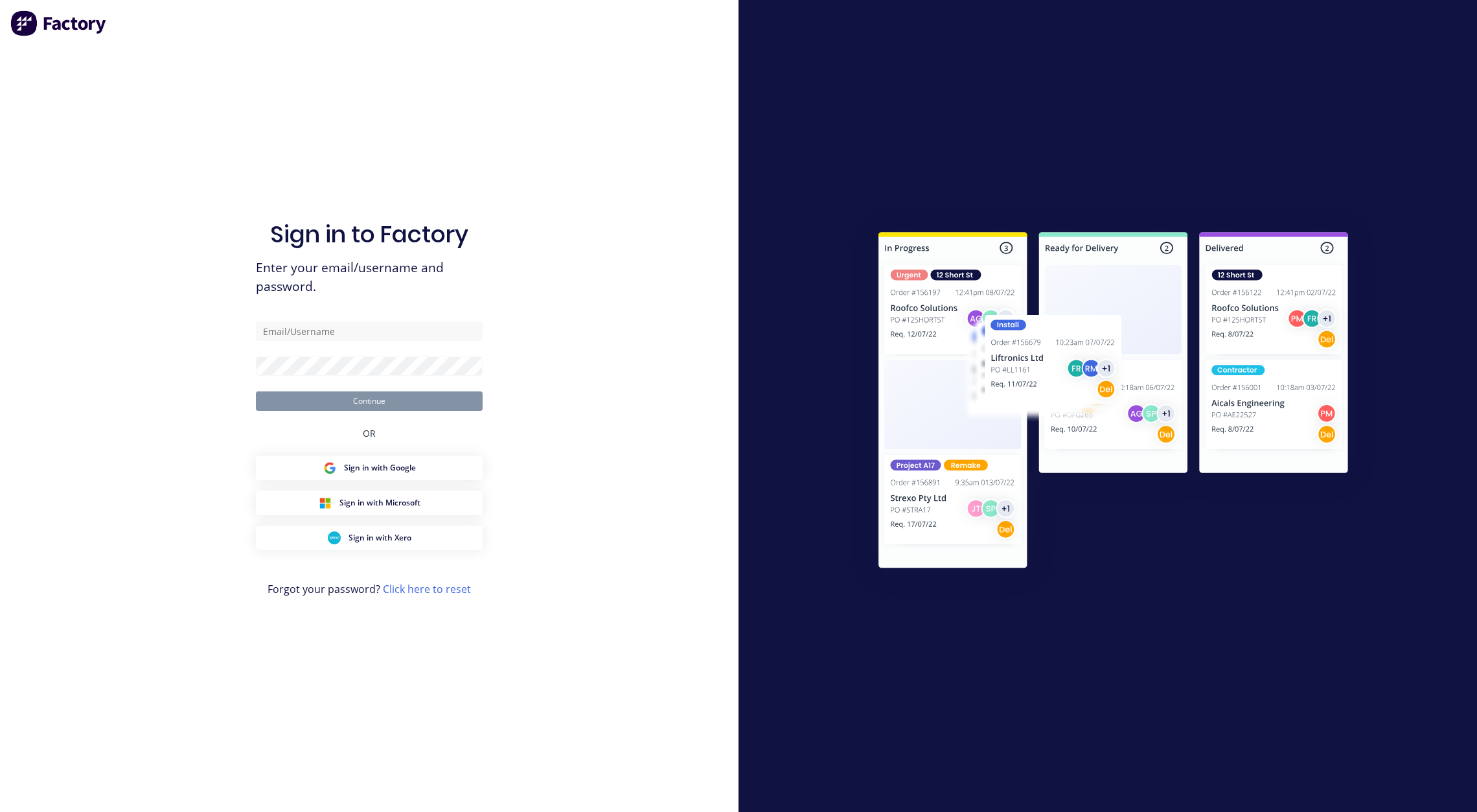
click at [630, 386] on div "Sign in to Factory Enter your email/username and password. Continue OR Sign in …" at bounding box center [369, 406] width 738 height 812
